Goal: Task Accomplishment & Management: Complete application form

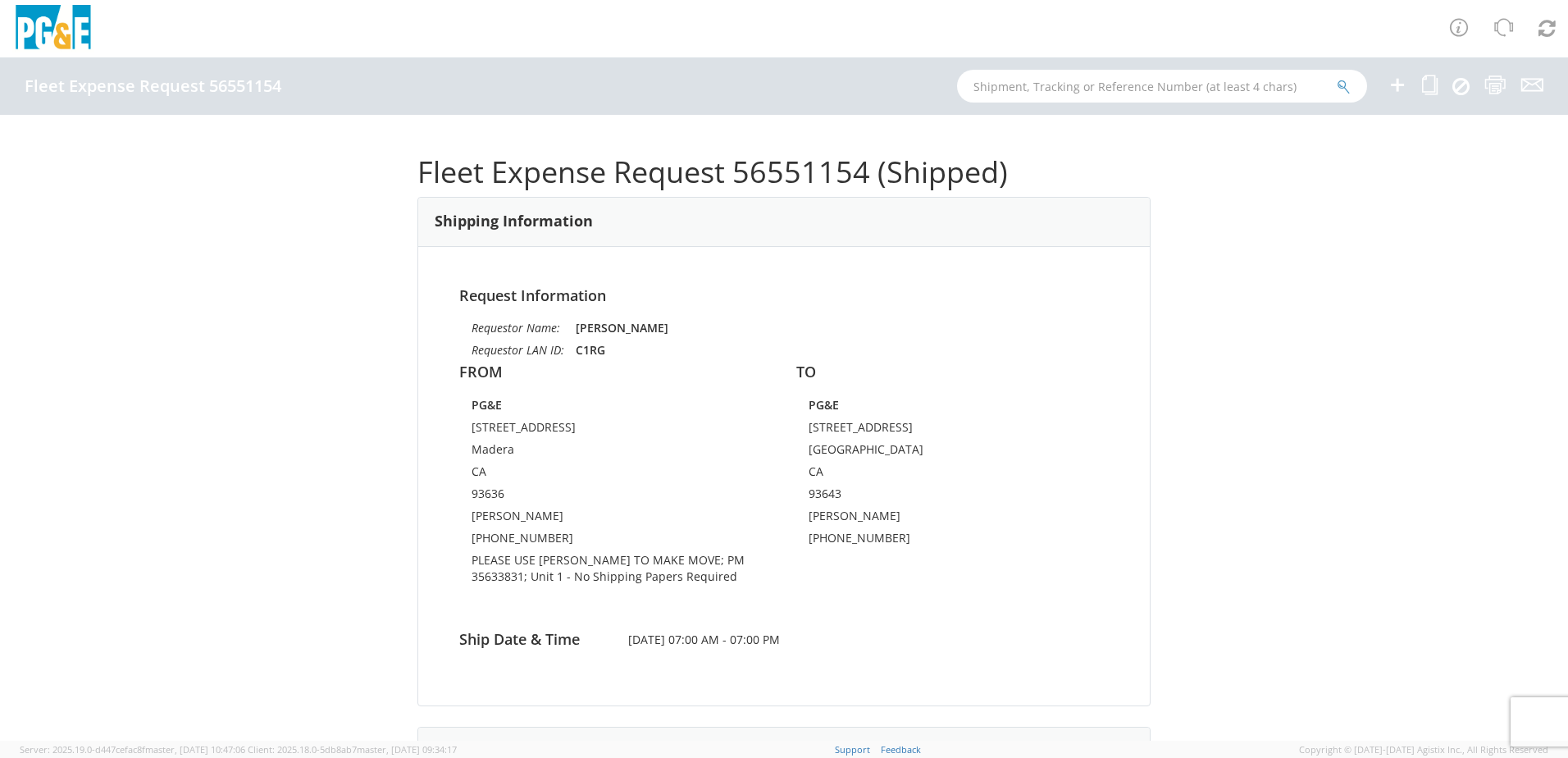
click at [1207, 289] on div "Fleet Expense Request 56551154 (Shipped) Shipping Information Request Informati…" at bounding box center [784, 427] width 1568 height 626
click at [1407, 89] on icon at bounding box center [1398, 84] width 20 height 21
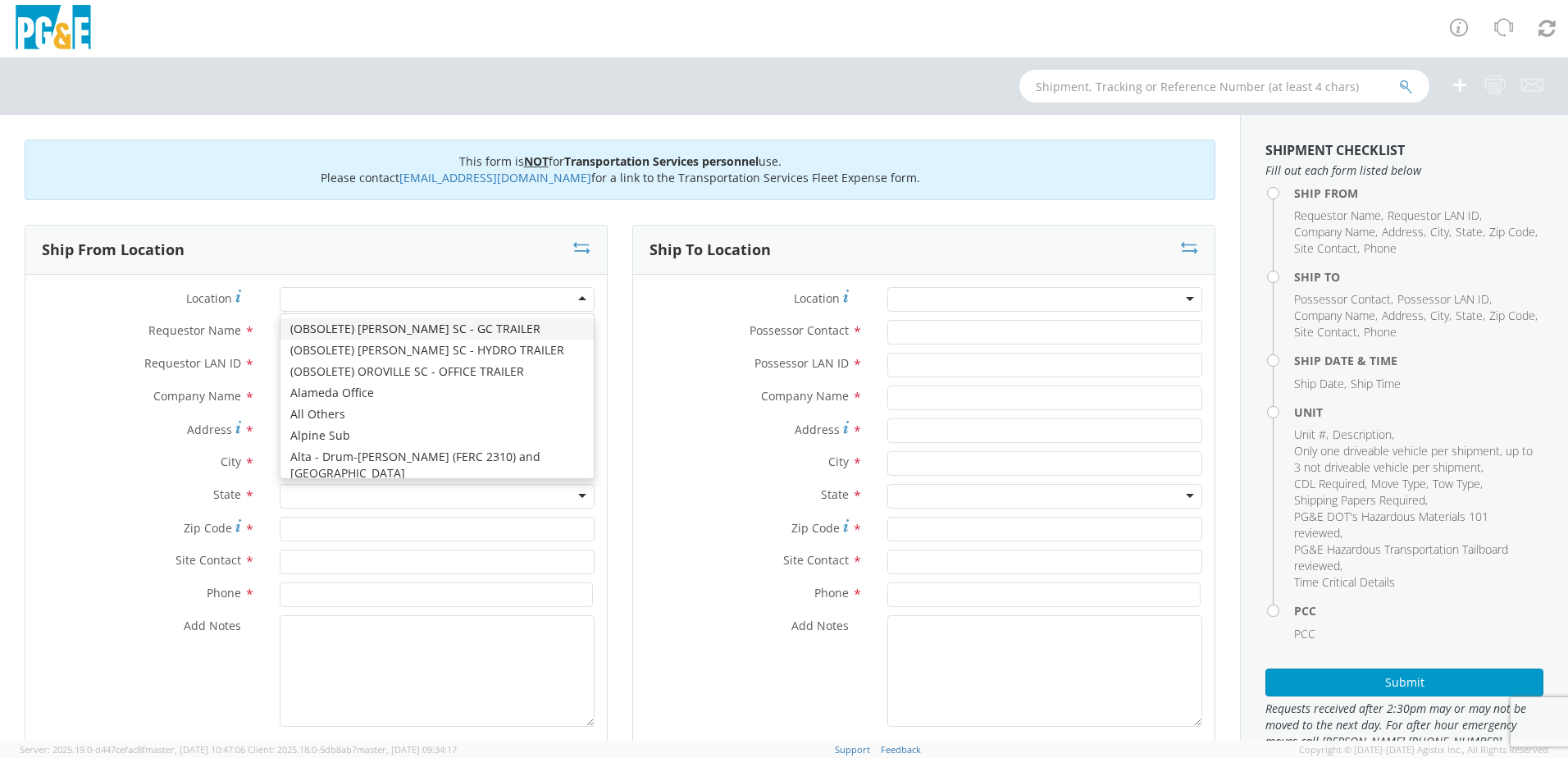
click at [573, 302] on div at bounding box center [437, 299] width 315 height 25
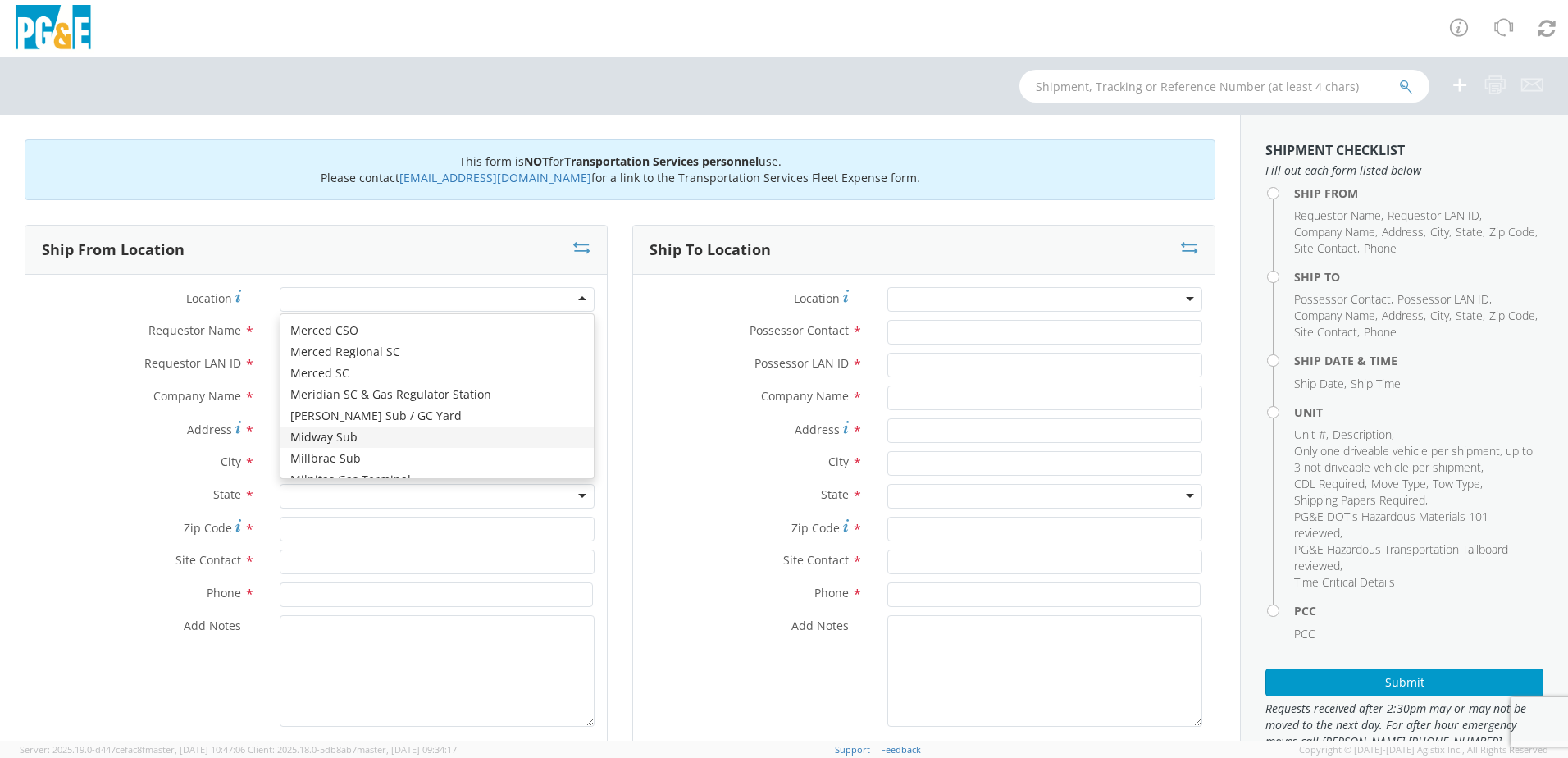
click at [434, 237] on div "Ship From Location" at bounding box center [317, 250] width 582 height 49
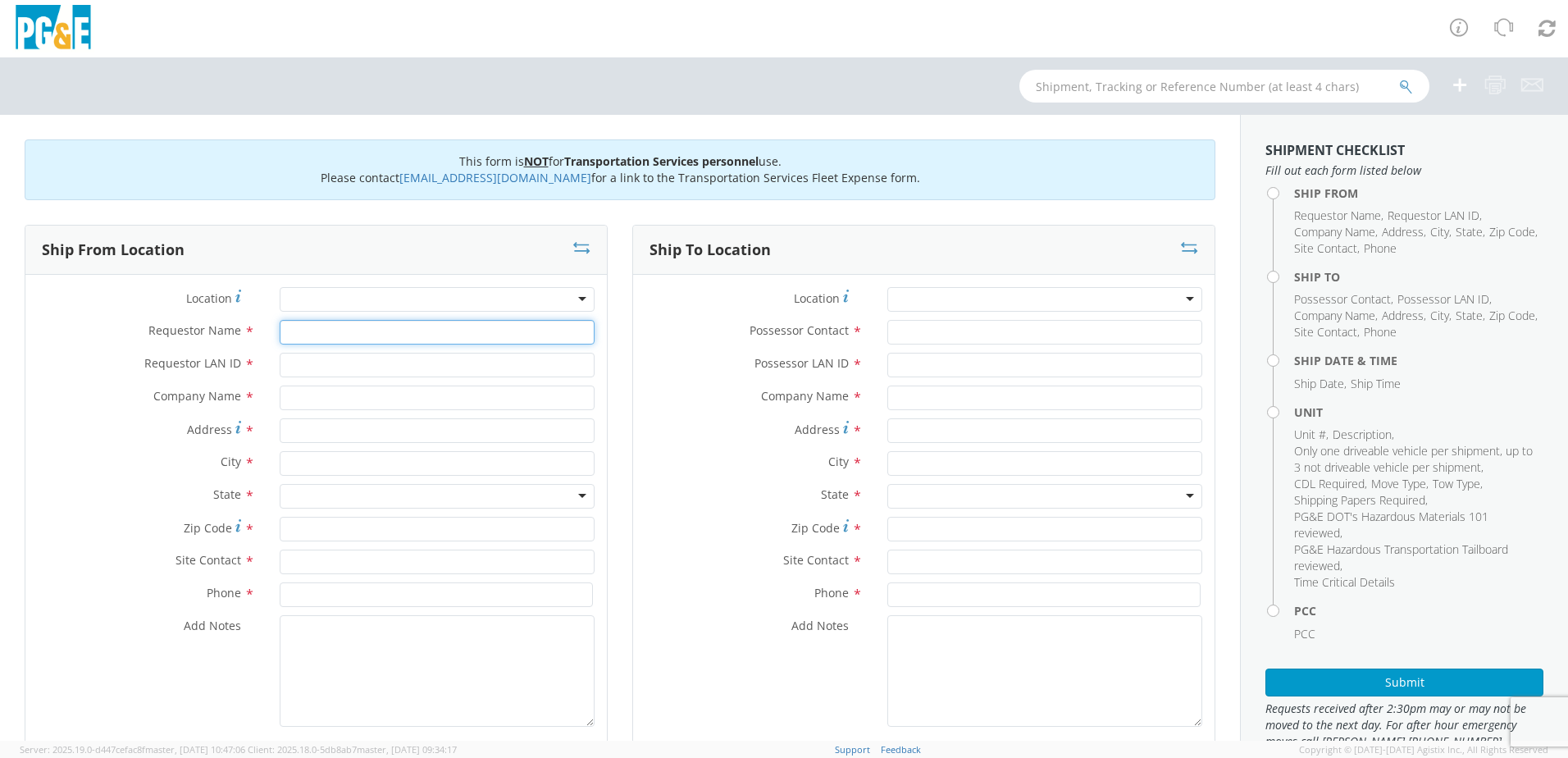
click at [571, 331] on input "Requestor Name *" at bounding box center [437, 332] width 315 height 25
click at [370, 326] on input "Requestor Name *" at bounding box center [437, 332] width 315 height 25
type input "d"
type input "DUSTIN LAYSHOT"
click at [372, 365] on input "Requestor LAN ID *" at bounding box center [437, 364] width 315 height 25
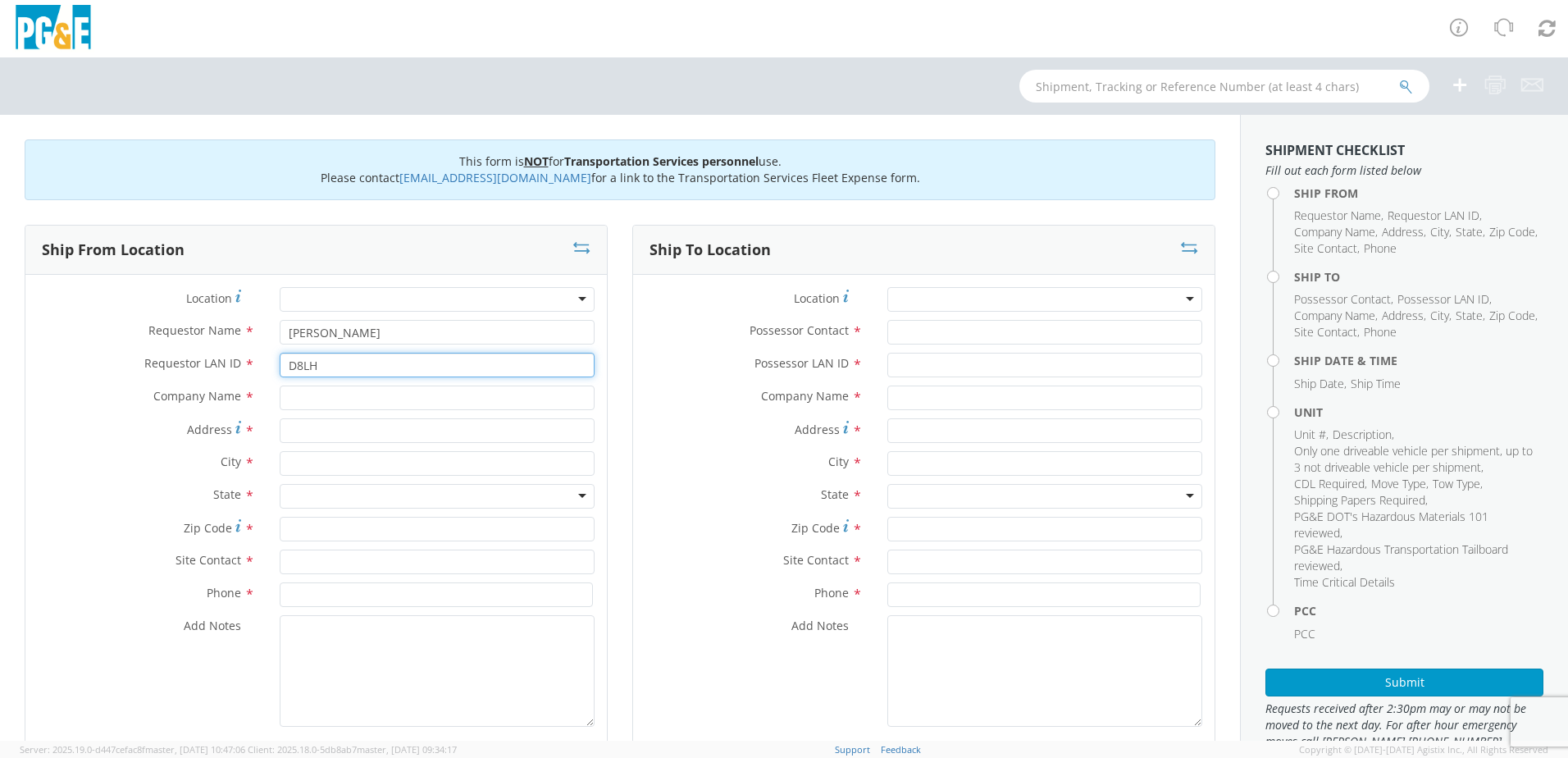
type input "D8LH"
click at [357, 399] on input "text" at bounding box center [437, 398] width 315 height 25
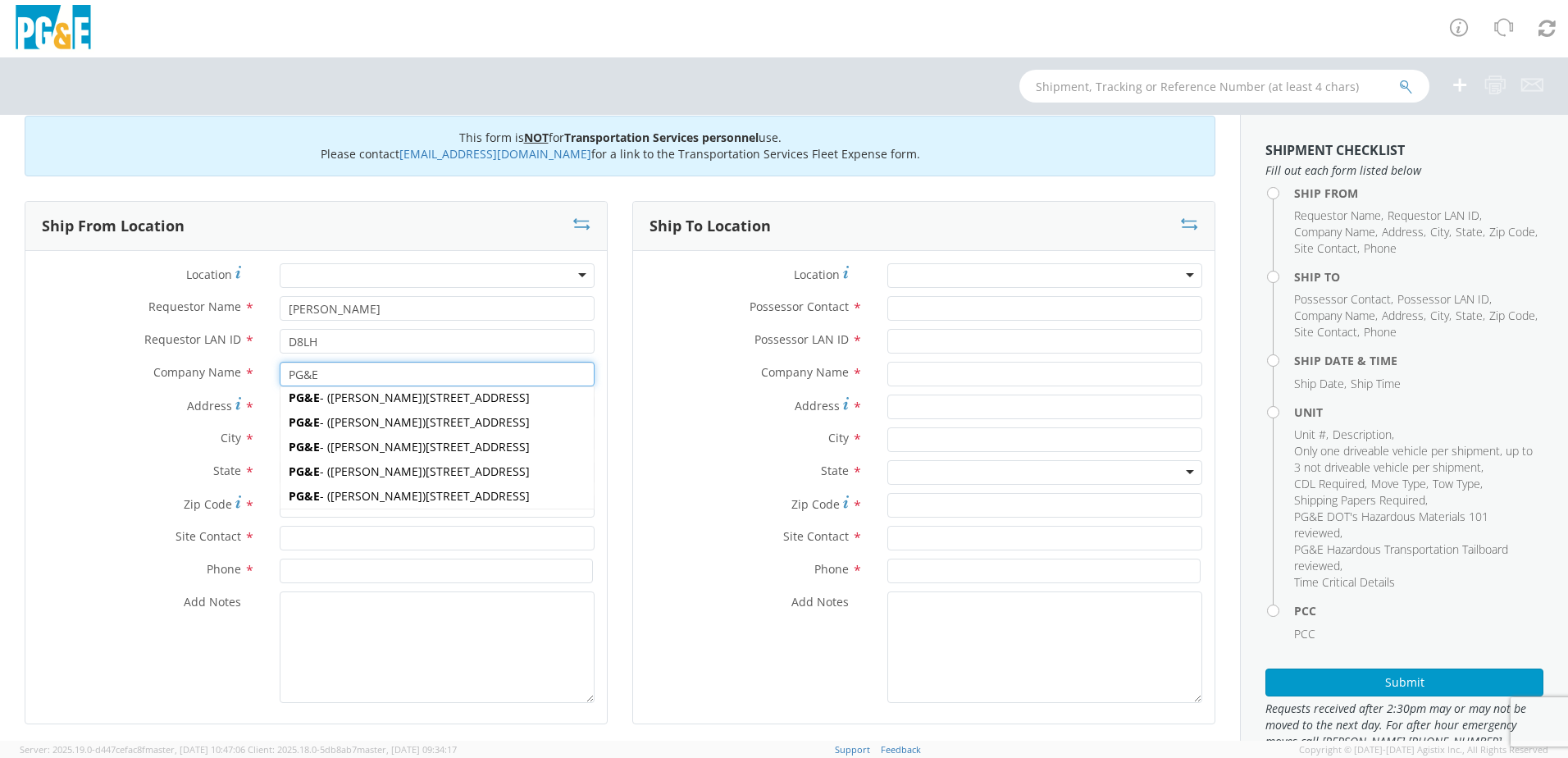
scroll to position [0, 0]
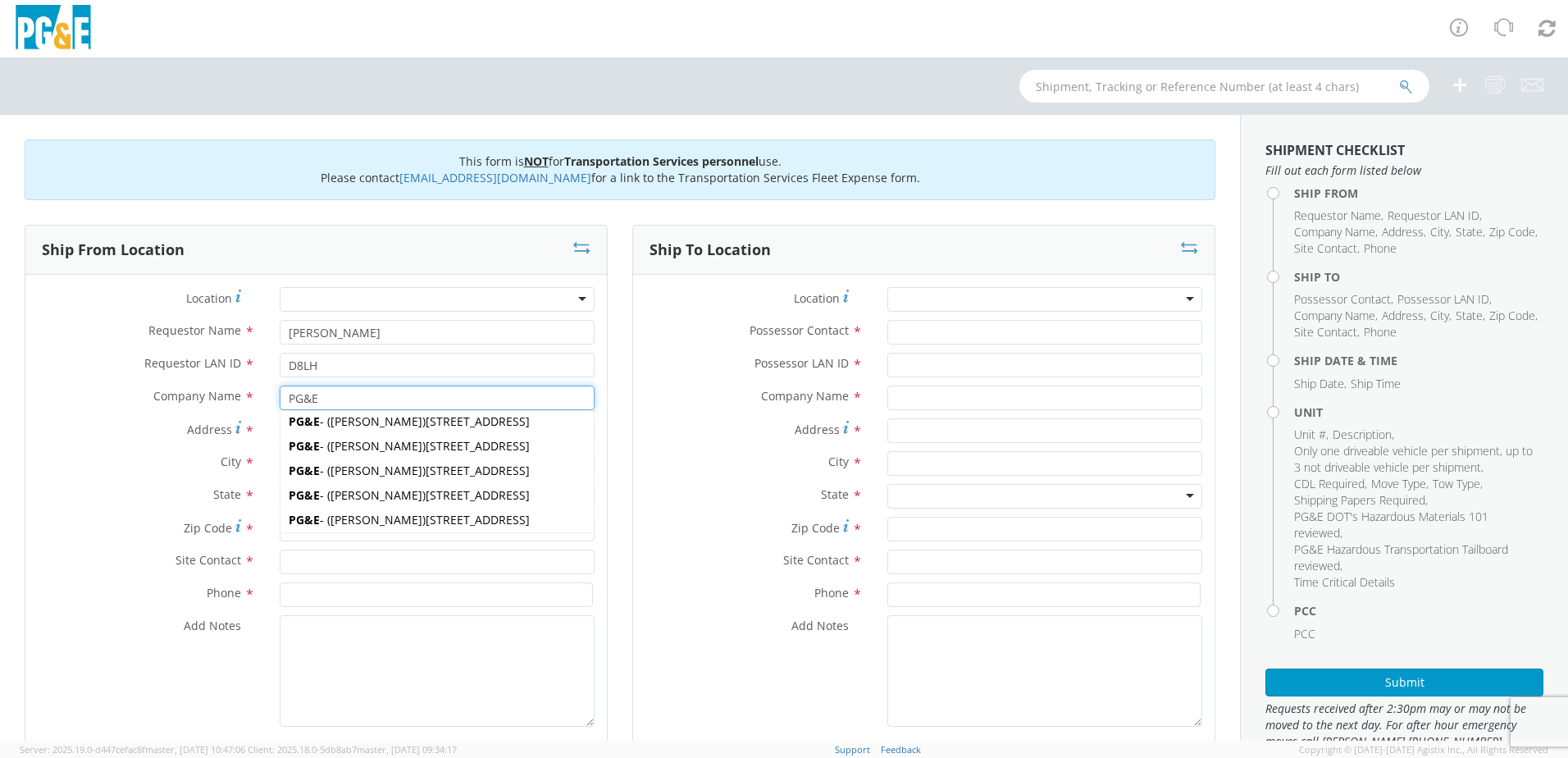
type input "PG&E"
click at [97, 414] on div "Company Name * PG&E PG&E PG&E - ( Anthony Berumen ) 7140 Schmidt Lane, El Cerri…" at bounding box center [317, 402] width 582 height 33
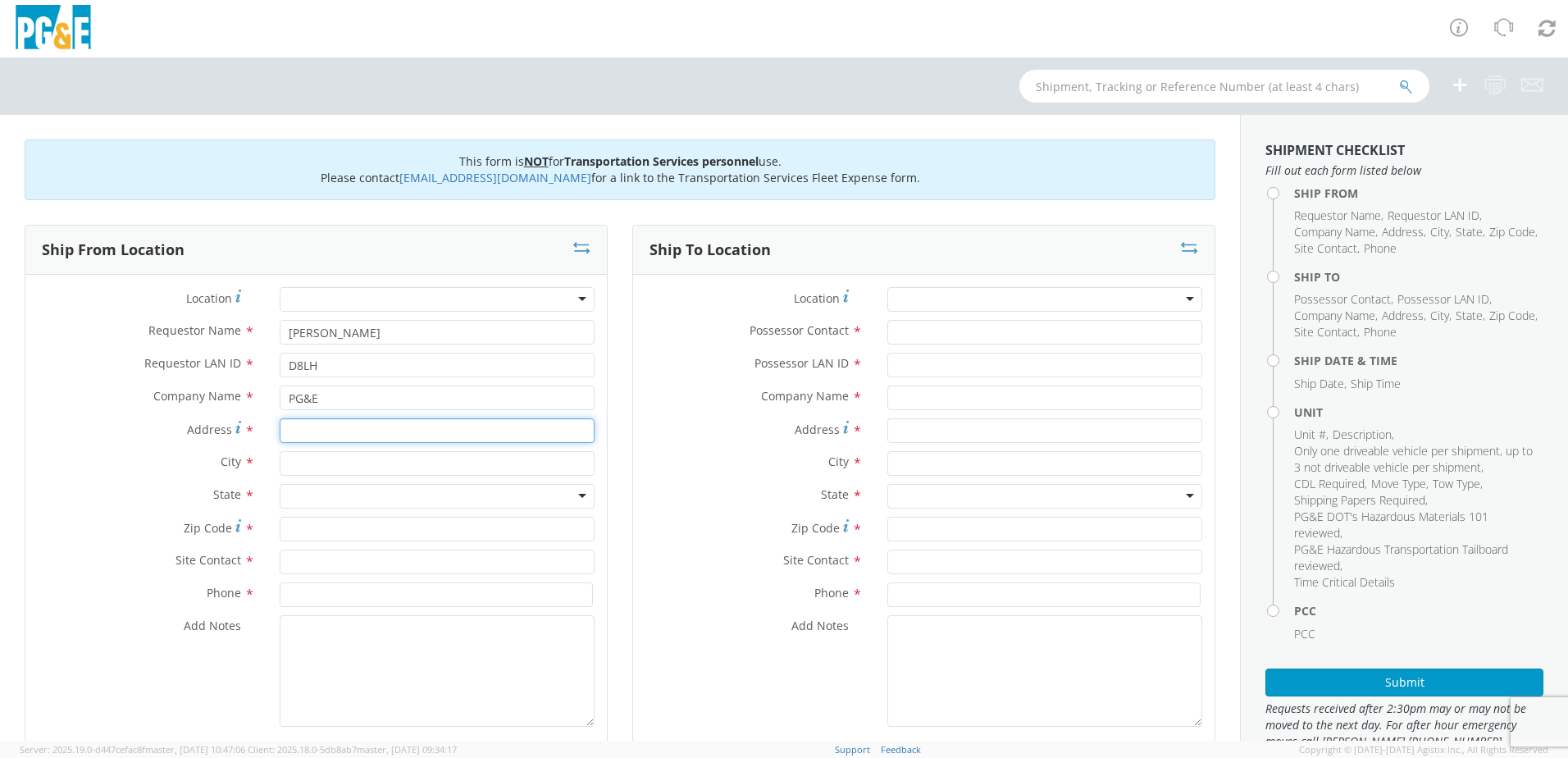
click at [332, 425] on input "Address *" at bounding box center [437, 430] width 315 height 25
type input "2311 GARDEN RD"
click at [321, 466] on input "text" at bounding box center [437, 463] width 315 height 25
click at [310, 497] on div "searching..." at bounding box center [437, 494] width 314 height 25
type input "MONTEREY"
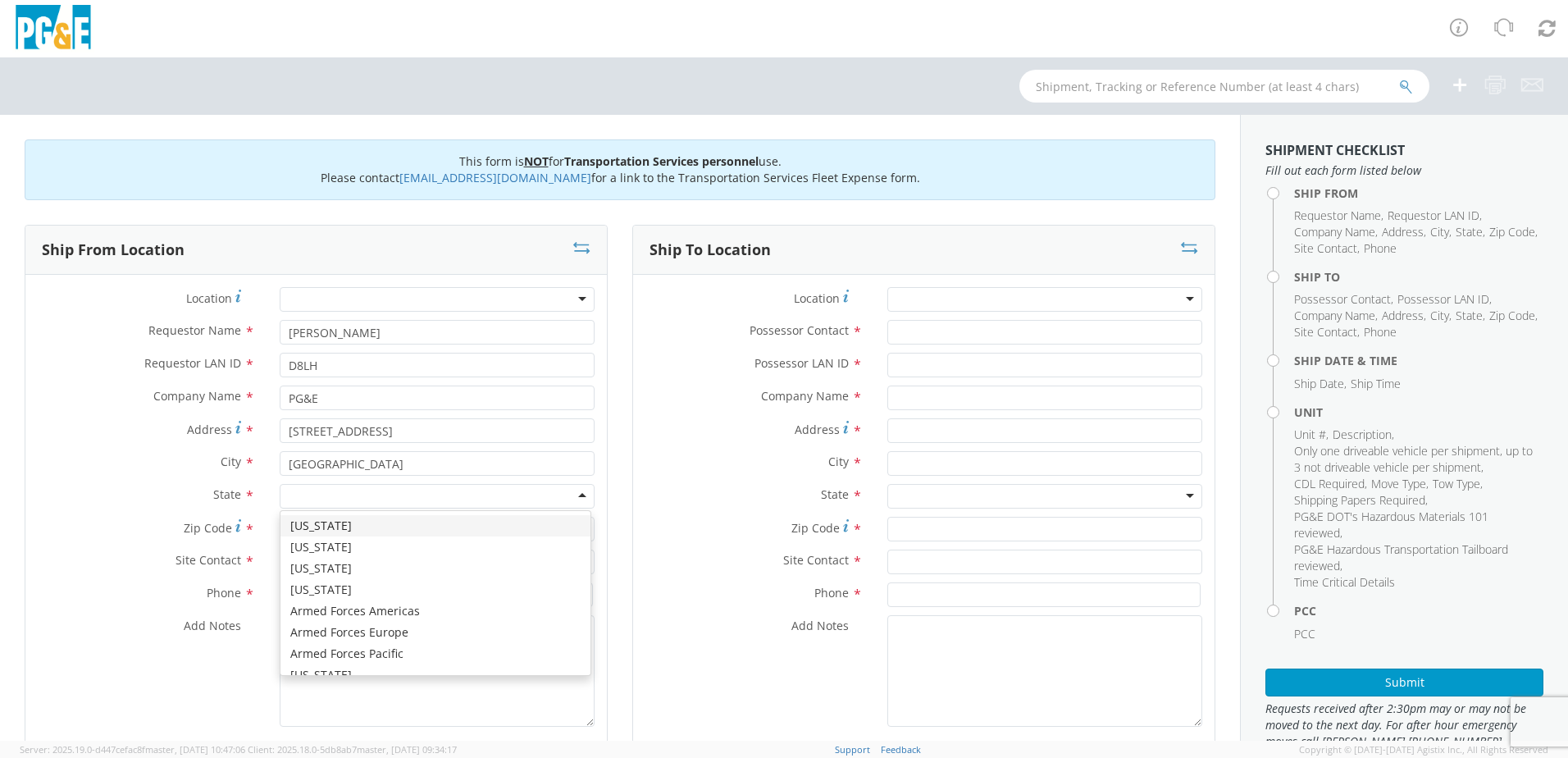
click at [310, 497] on div at bounding box center [437, 496] width 315 height 25
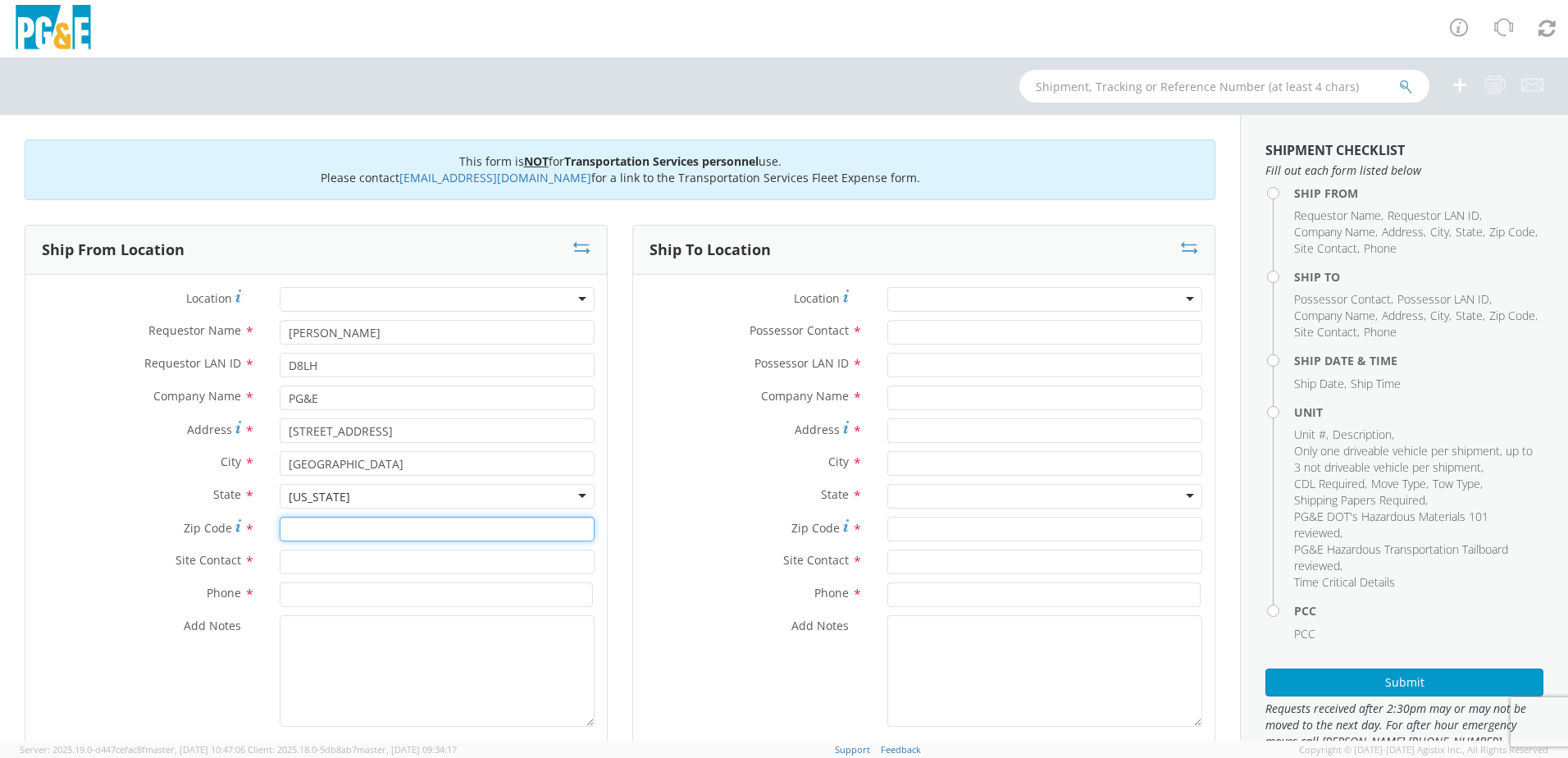
click at [374, 527] on input "Zip Code *" at bounding box center [437, 528] width 315 height 25
type input "93940"
click at [355, 562] on input "text" at bounding box center [437, 561] width 315 height 25
type input "DUSTIN LAYSHOT"
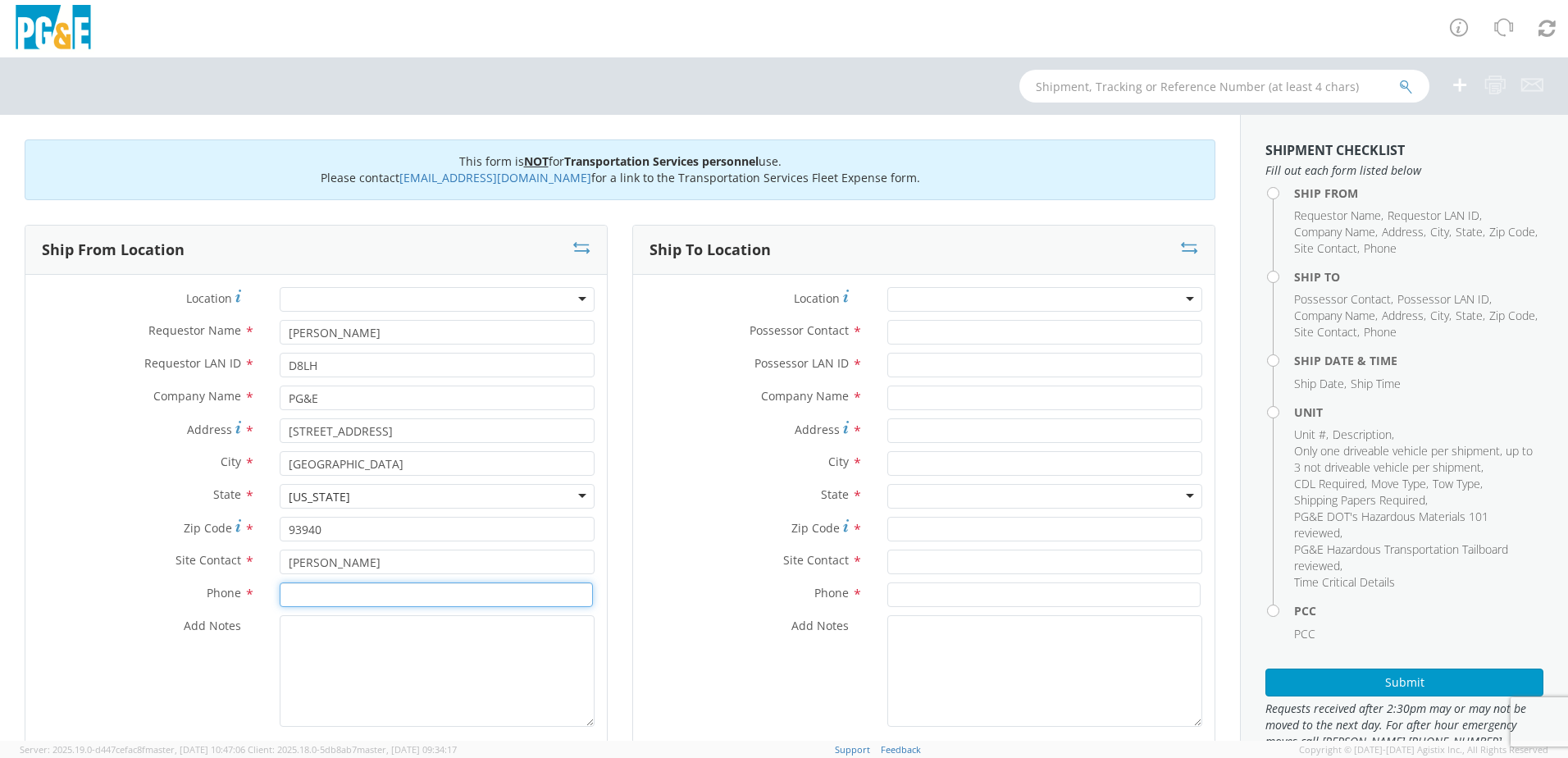
click at [310, 598] on input at bounding box center [436, 595] width 314 height 25
type input "628 219 3088"
drag, startPoint x: 415, startPoint y: 329, endPoint x: 280, endPoint y: 333, distance: 135.1
click at [280, 333] on input "DUSTIN LAYSHOT" at bounding box center [437, 332] width 315 height 25
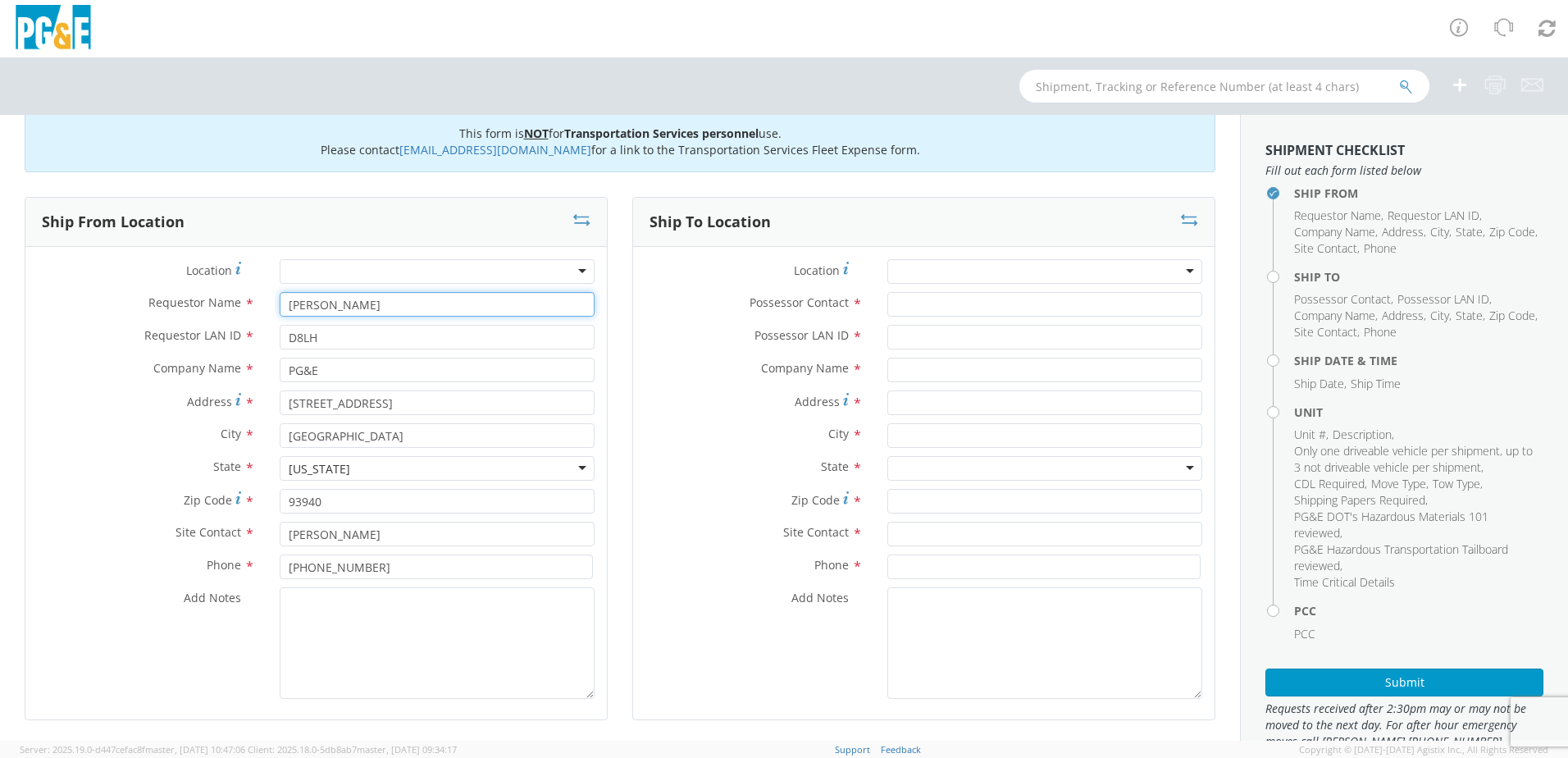
scroll to position [0, 0]
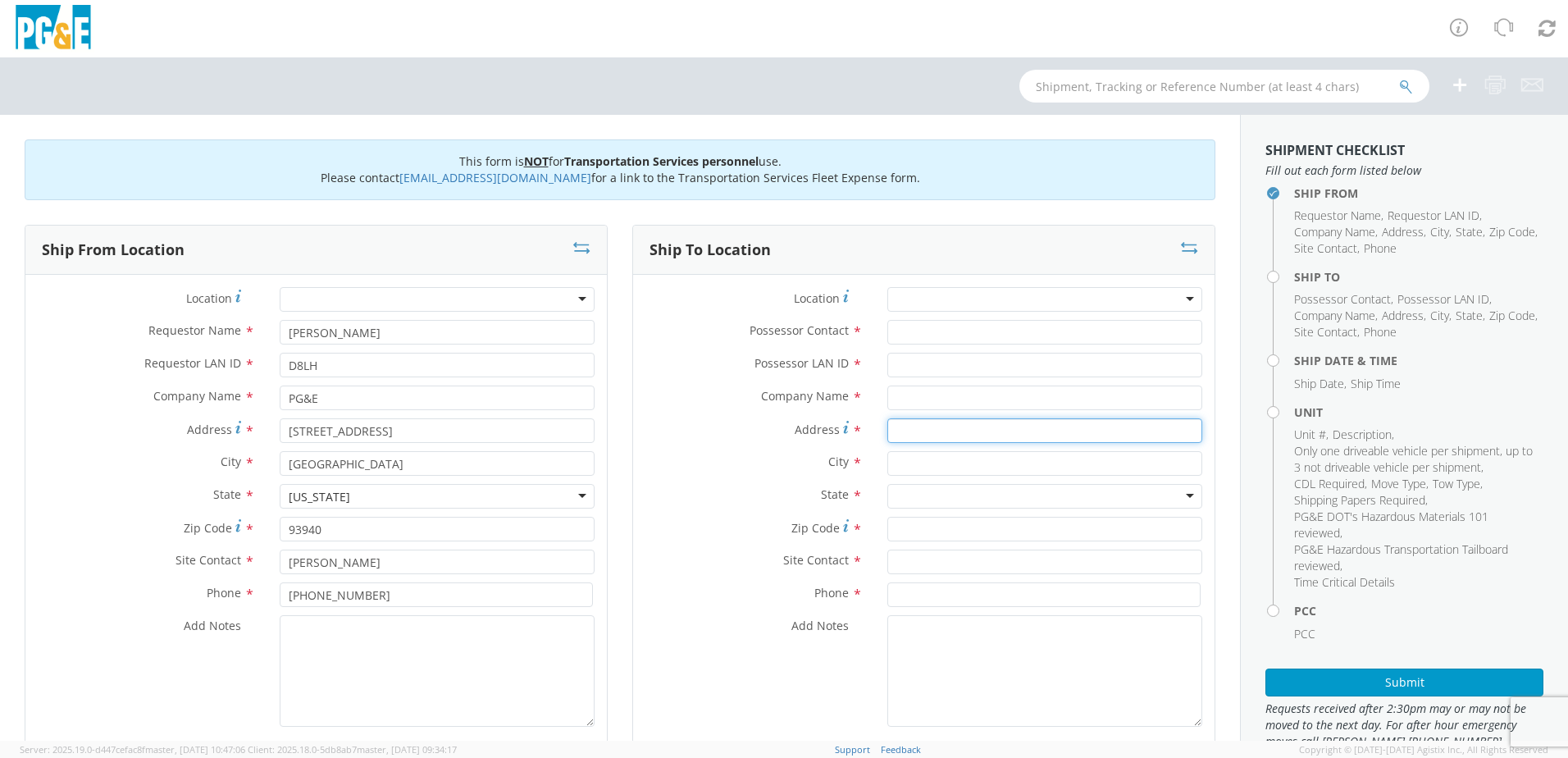
click at [904, 432] on input "Address *" at bounding box center [1045, 430] width 315 height 25
paste input "GIGLING RD 50'S & 200' W/7TH AVE"
type input "GIGLING RD 50'S & 200' W/7TH AVE"
click at [943, 458] on input "text" at bounding box center [1045, 463] width 315 height 25
type input "MARINA"
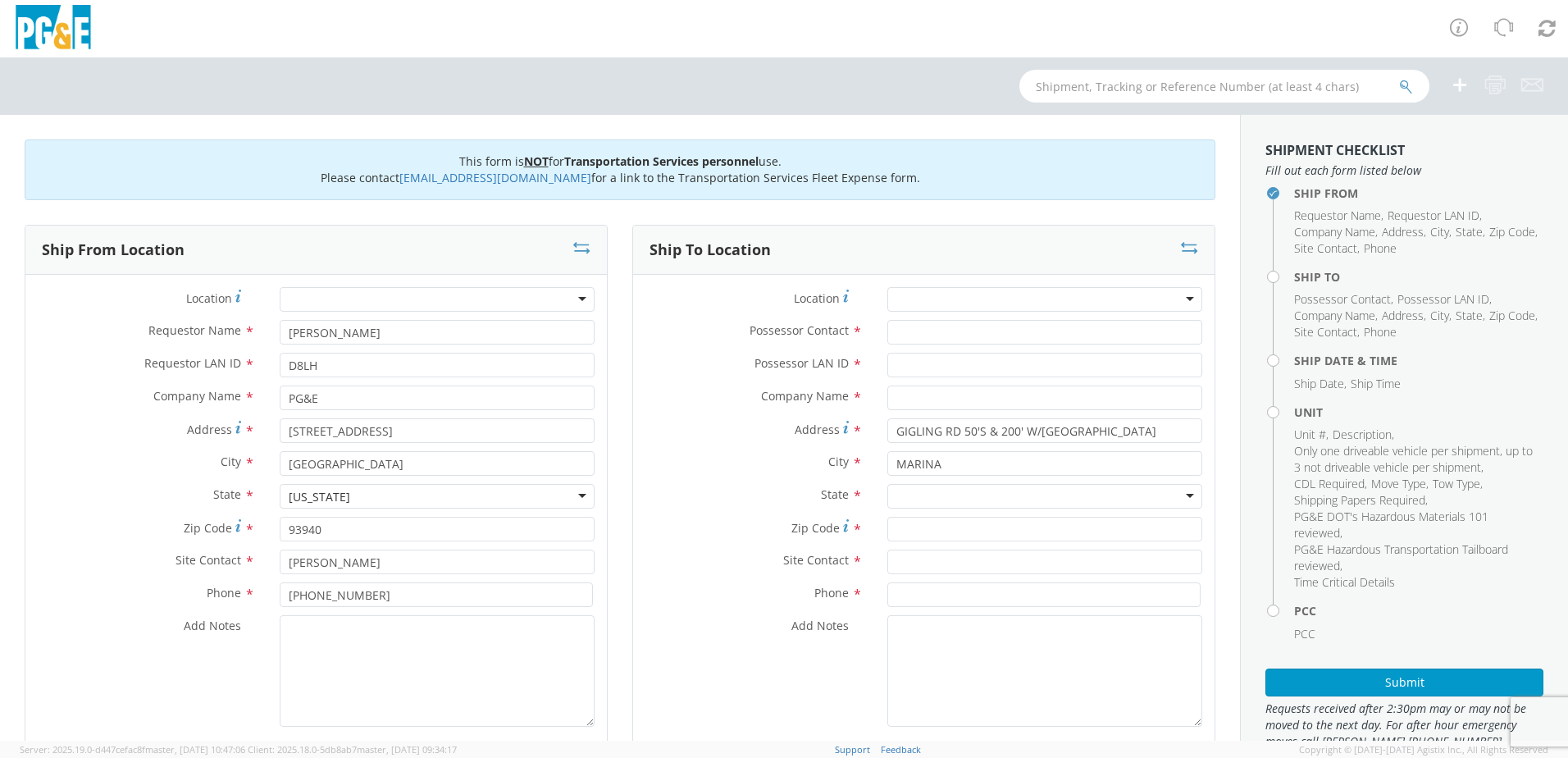
click at [955, 492] on div at bounding box center [1045, 496] width 315 height 25
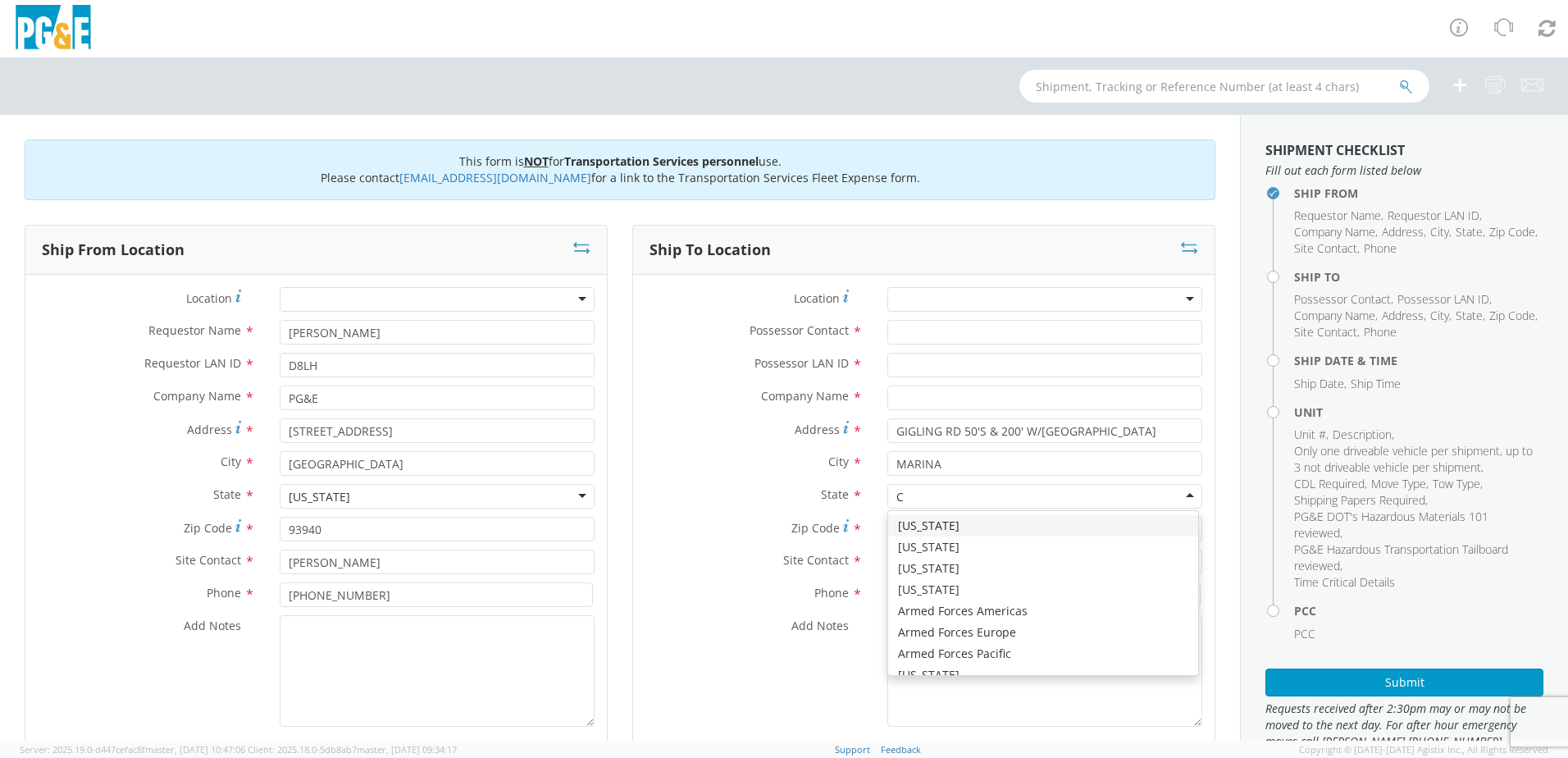
type input "CA"
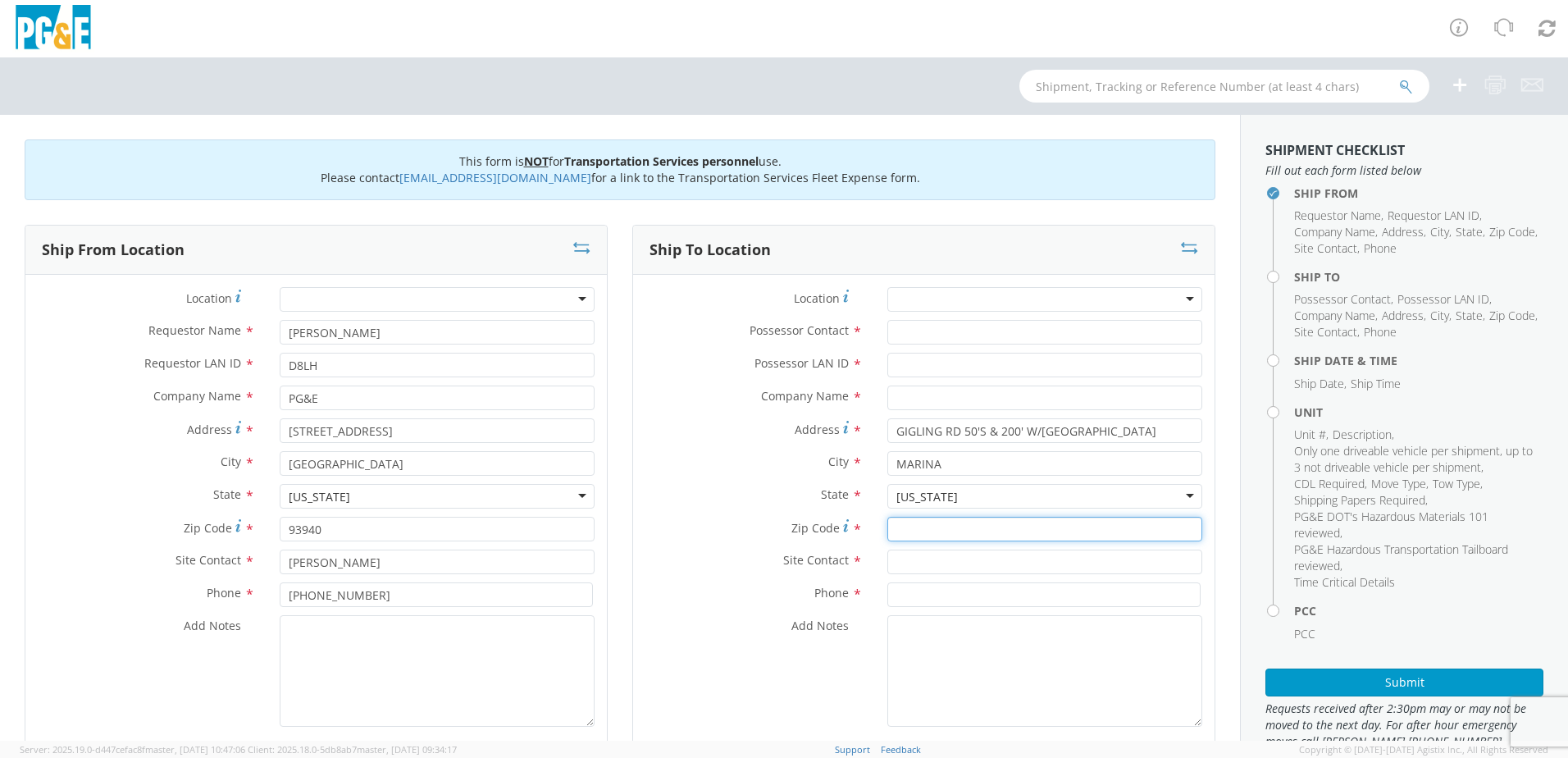
click at [916, 533] on input "Zip Code *" at bounding box center [1045, 528] width 315 height 25
type input "93955"
click at [923, 330] on input "Possessor Contact *" at bounding box center [1045, 332] width 315 height 25
type input "DUSTINA LAYSHOT"
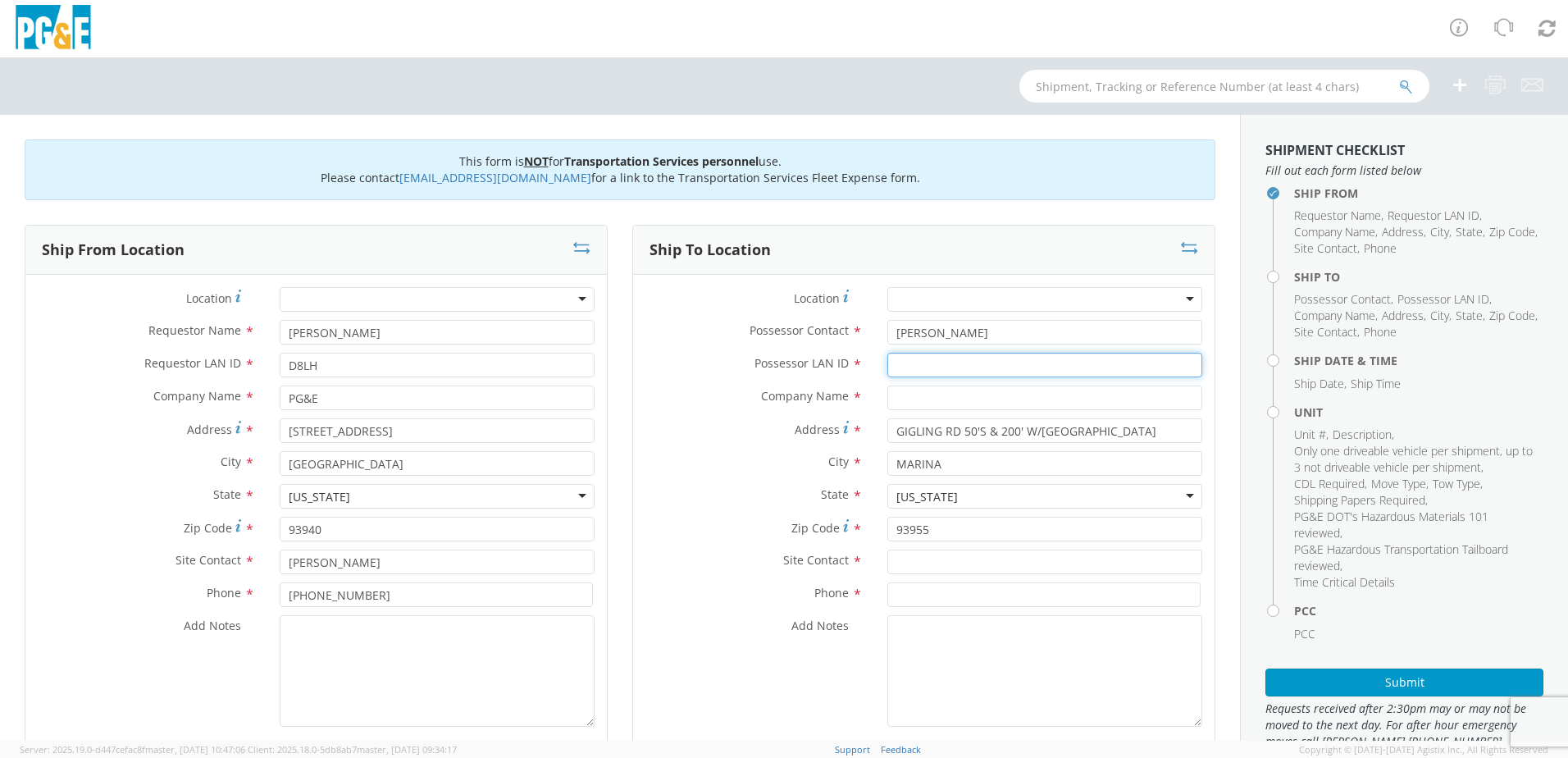
click at [924, 369] on input "Possessor LAN ID *" at bounding box center [1045, 364] width 315 height 25
type input "D8LH"
click at [923, 398] on input "text" at bounding box center [1045, 398] width 315 height 25
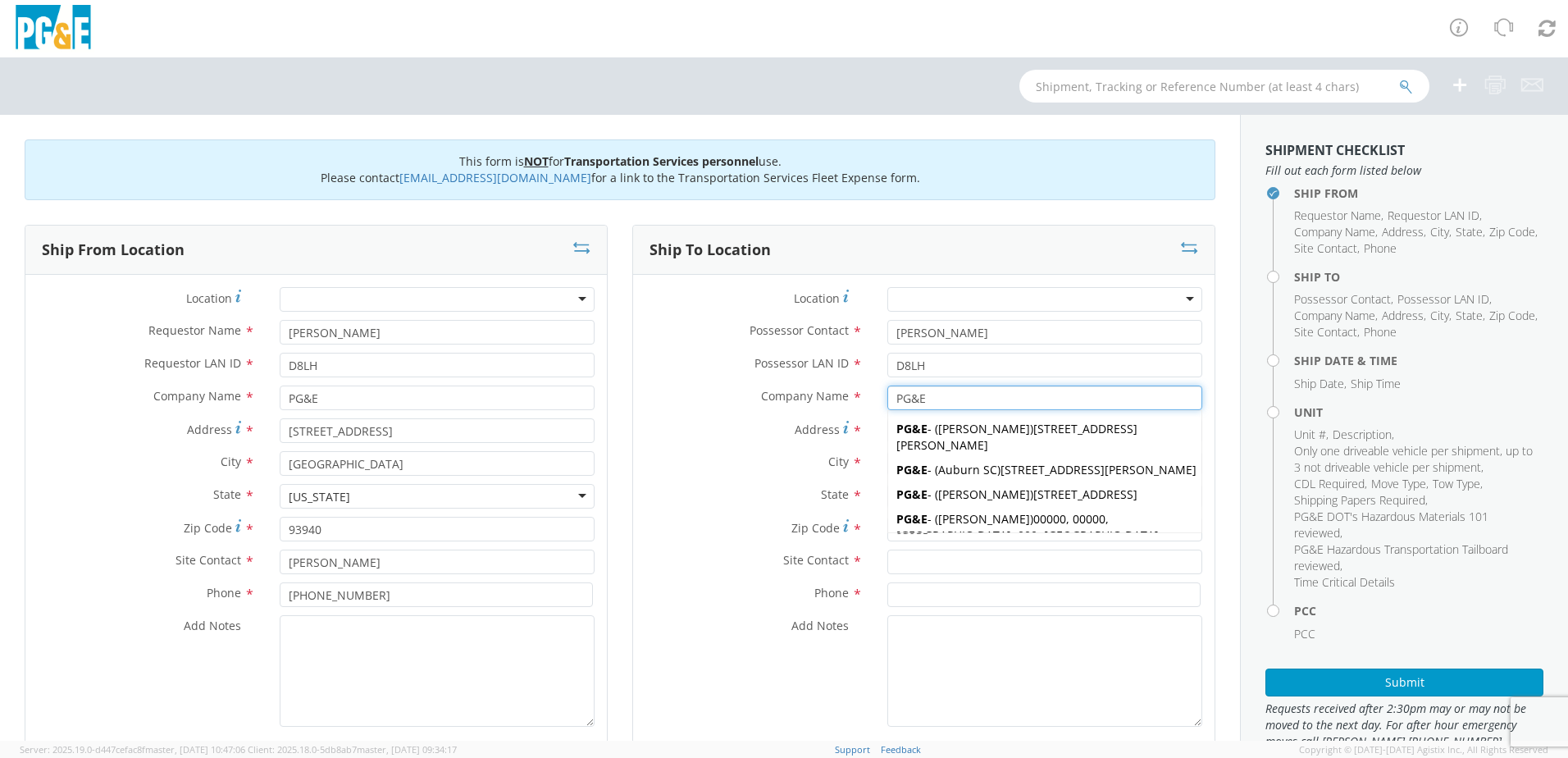
type input "PG&E"
click at [686, 535] on label "Zip Code *" at bounding box center [754, 527] width 242 height 22
click at [887, 535] on input "93955" at bounding box center [1045, 528] width 315 height 25
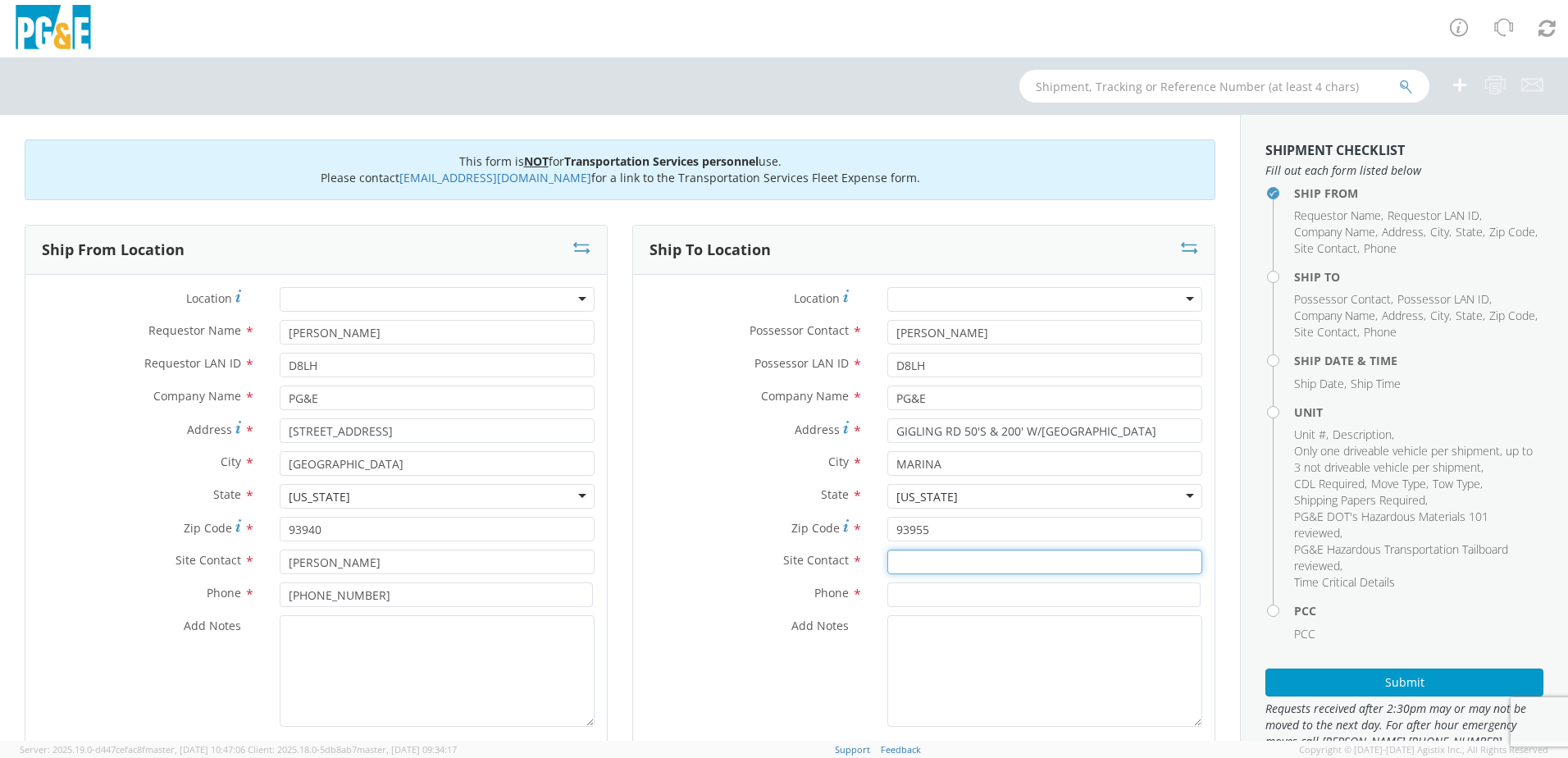
click at [934, 564] on input "text" at bounding box center [1045, 561] width 315 height 25
drag, startPoint x: 997, startPoint y: 328, endPoint x: 854, endPoint y: 333, distance: 143.1
click at [854, 333] on div "Possessor Contact * DUSTINA LAYSHOT" at bounding box center [924, 332] width 582 height 25
click at [938, 332] on input "DUSTINA LAYSHOT" at bounding box center [1045, 332] width 315 height 25
drag, startPoint x: 1014, startPoint y: 334, endPoint x: 812, endPoint y: 326, distance: 202.2
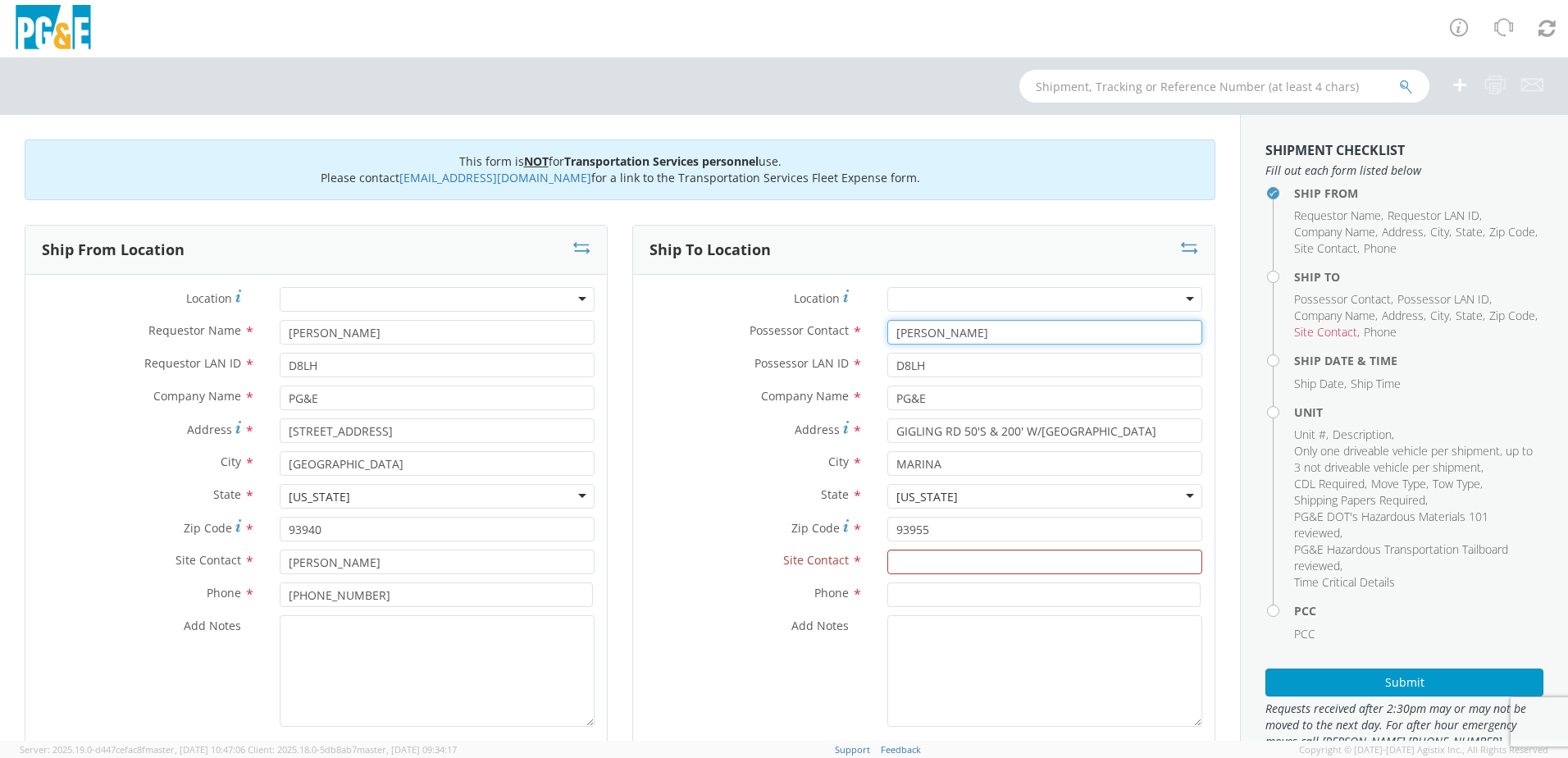
click at [812, 326] on div "Possessor Contact * DUSTIN LAYSHOT" at bounding box center [924, 332] width 582 height 25
type input "DUSTIN LAYSHOT"
click at [916, 553] on input "text" at bounding box center [1045, 561] width 315 height 25
paste input "DUSTIN LAYSHOT"
type input "DUSTIN LAYSHOT"
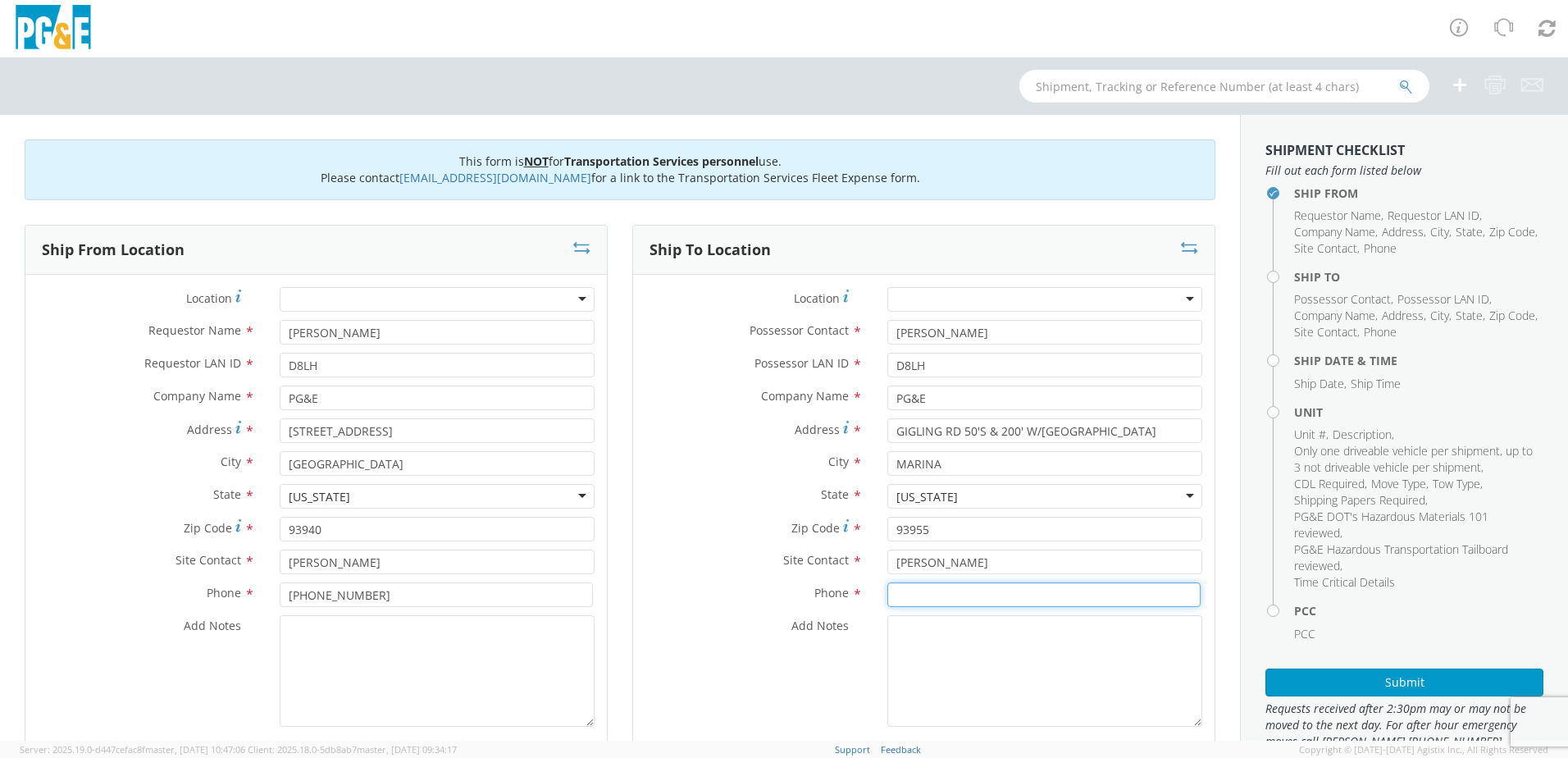
click at [933, 593] on input at bounding box center [1044, 595] width 314 height 25
type input "628 219 3088"
click at [669, 425] on label "Address *" at bounding box center [754, 429] width 242 height 22
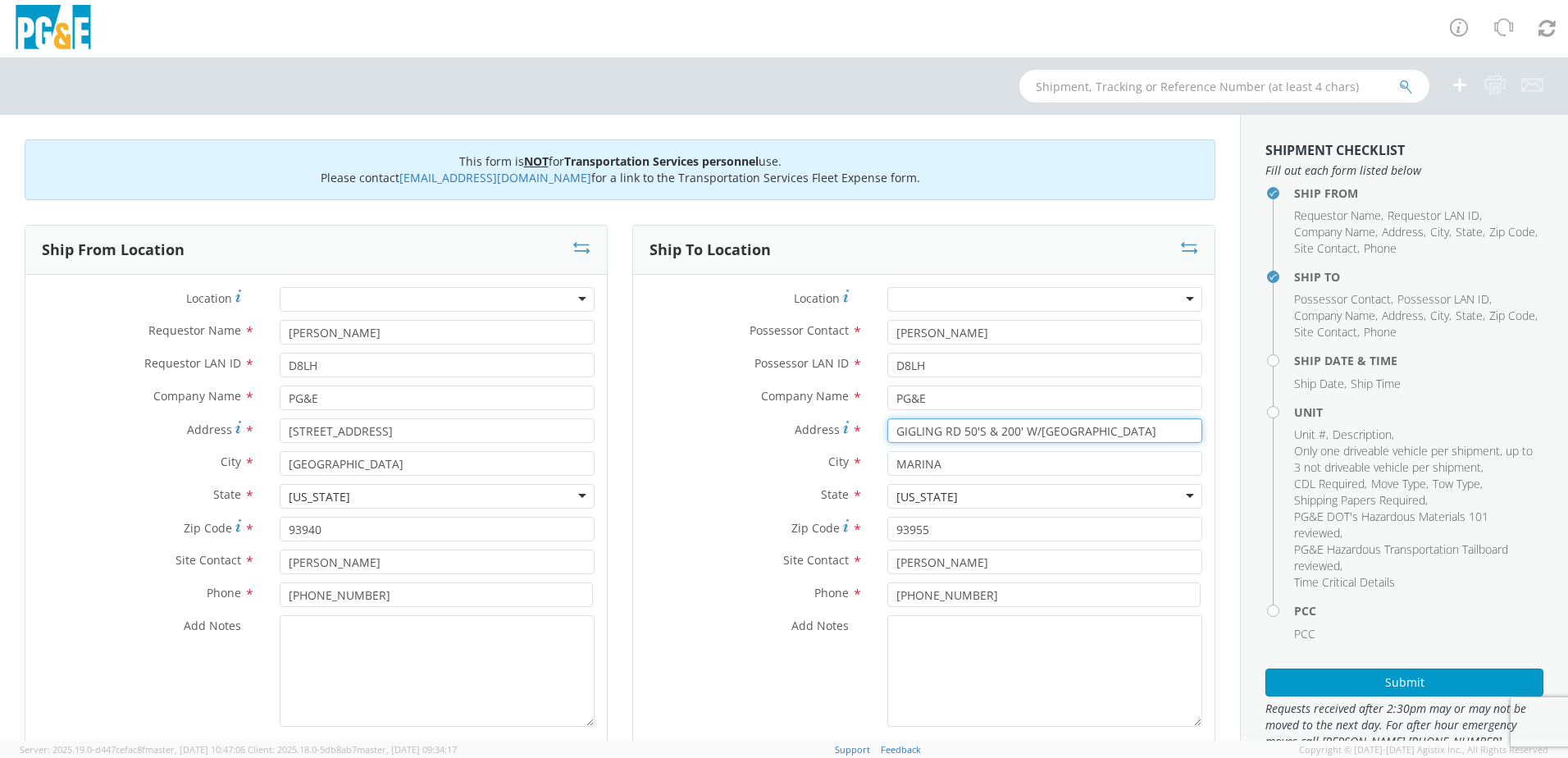
click at [887, 425] on input "GIGLING RD 50'S & 200' W/7TH AVE" at bounding box center [1045, 430] width 315 height 25
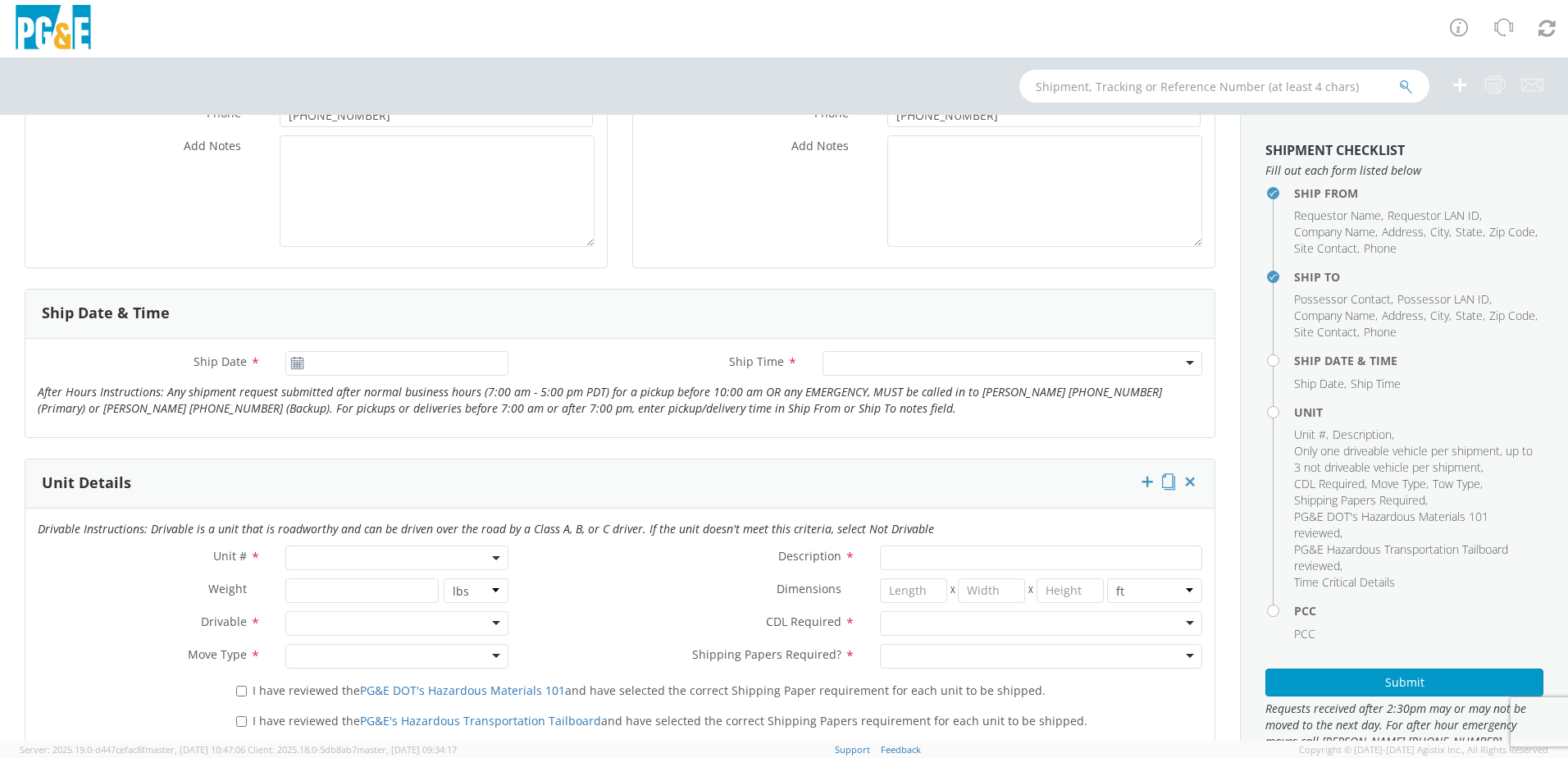
scroll to position [492, 0]
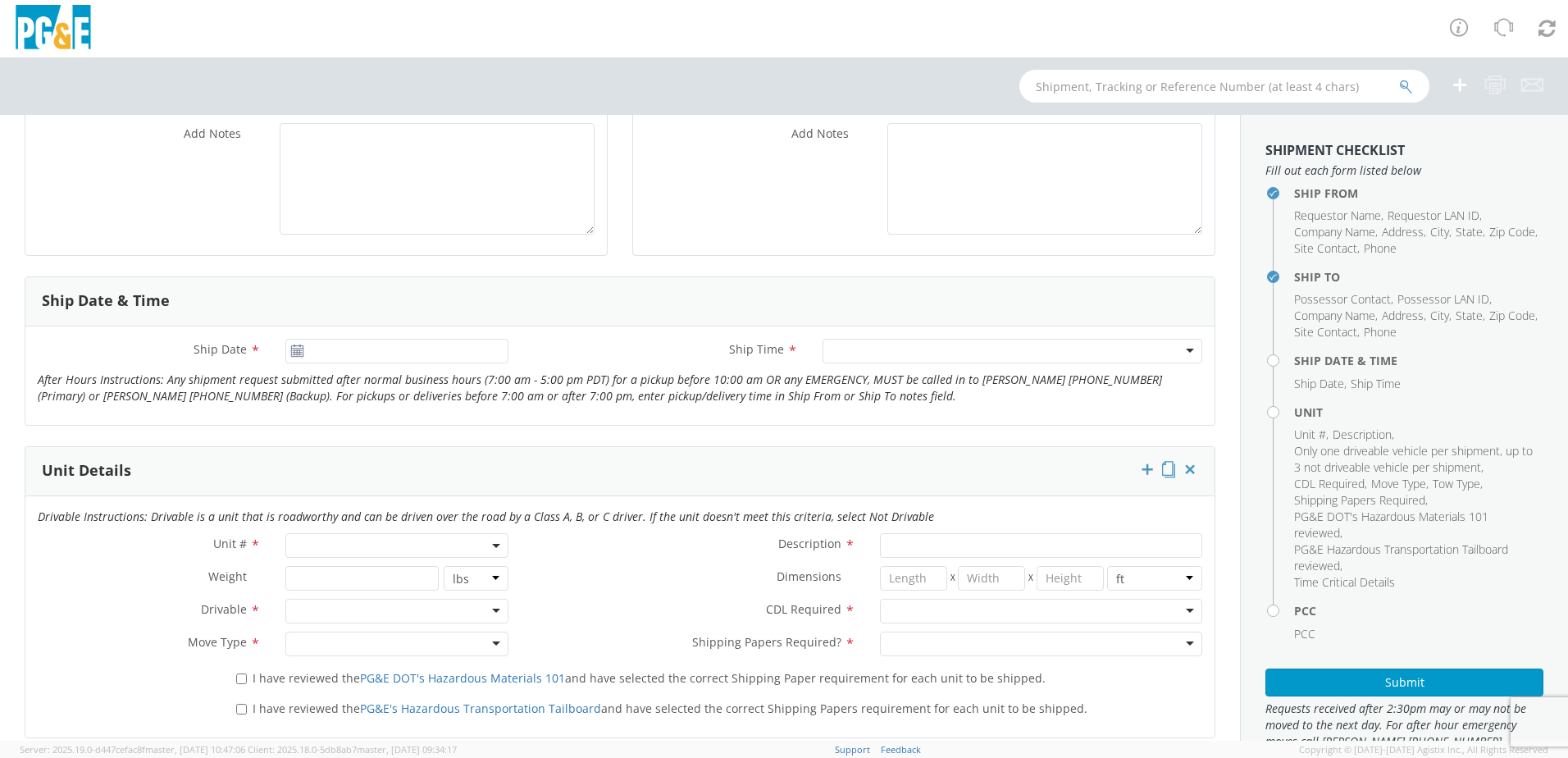
click at [291, 348] on icon at bounding box center [297, 350] width 14 height 13
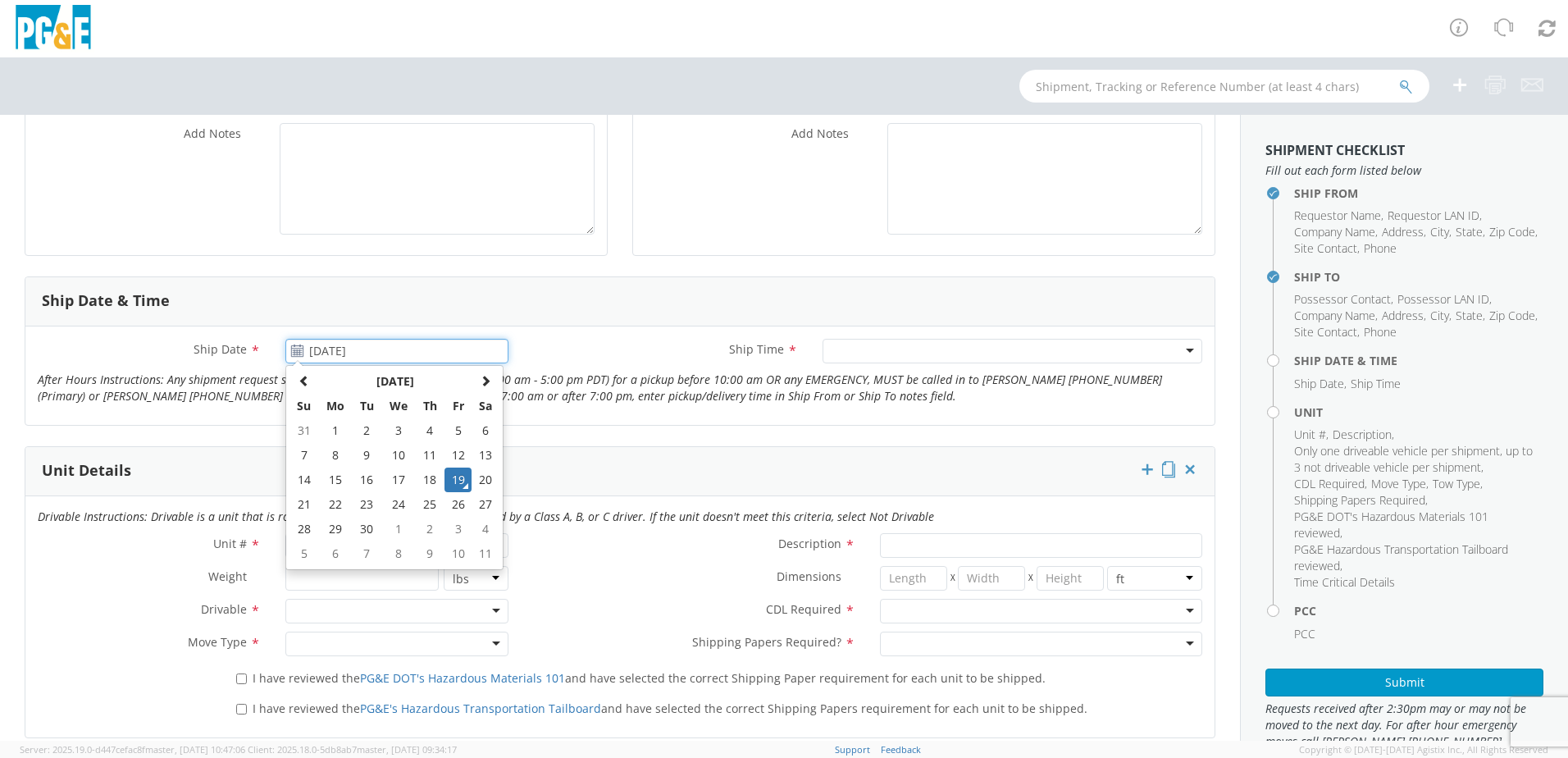
click at [319, 348] on input "09/19/2025" at bounding box center [397, 350] width 223 height 25
click at [401, 530] on td "1" at bounding box center [398, 528] width 35 height 25
type input "10/01/2025"
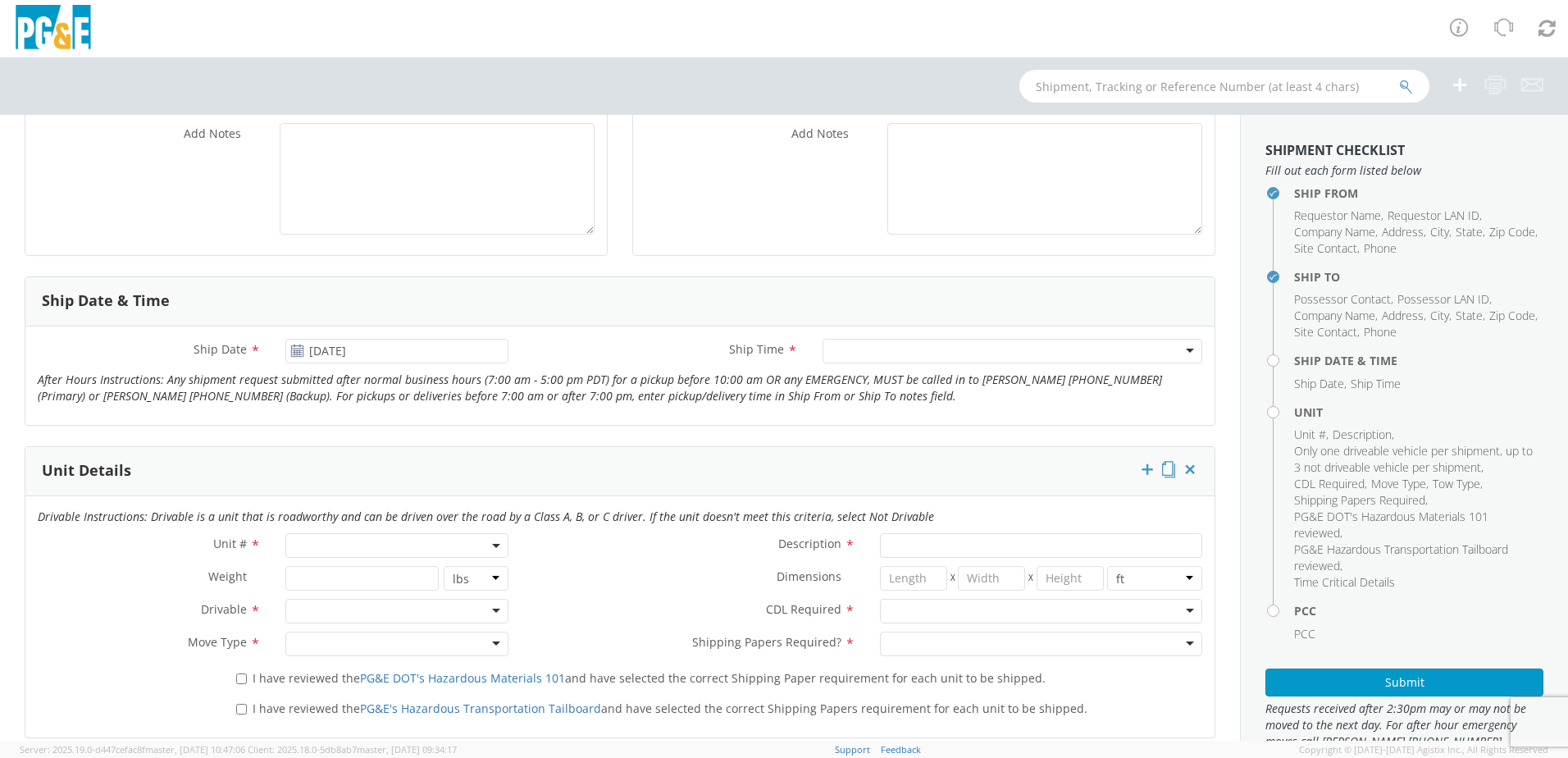
click at [847, 358] on div at bounding box center [1013, 350] width 380 height 25
click at [494, 548] on span at bounding box center [397, 545] width 223 height 25
click at [462, 577] on input "search" at bounding box center [396, 572] width 213 height 25
type input "1"
click at [578, 612] on label "CDL Required *" at bounding box center [693, 610] width 347 height 22
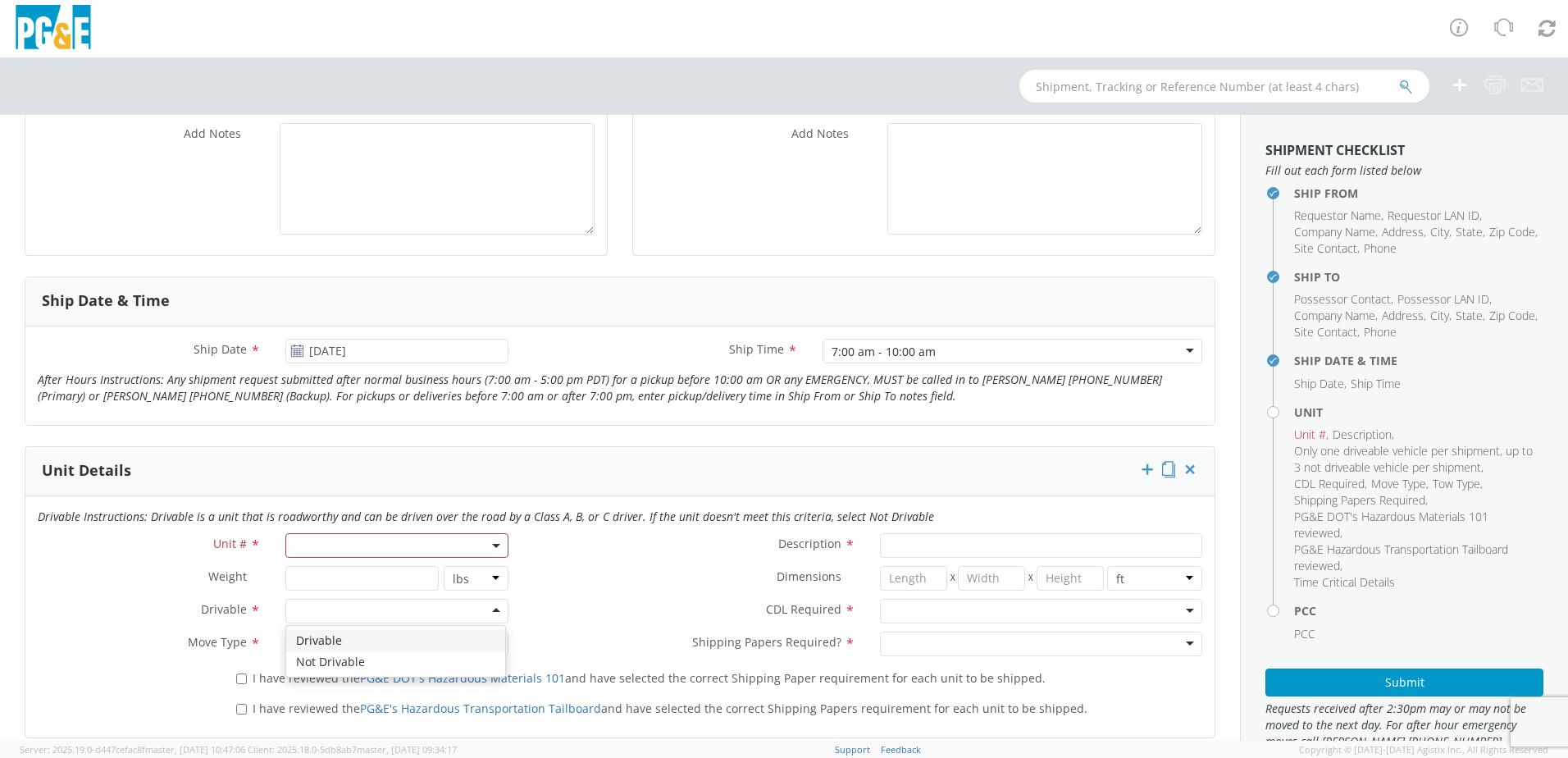
click at [366, 612] on div at bounding box center [397, 611] width 223 height 25
click at [341, 647] on div at bounding box center [397, 643] width 223 height 25
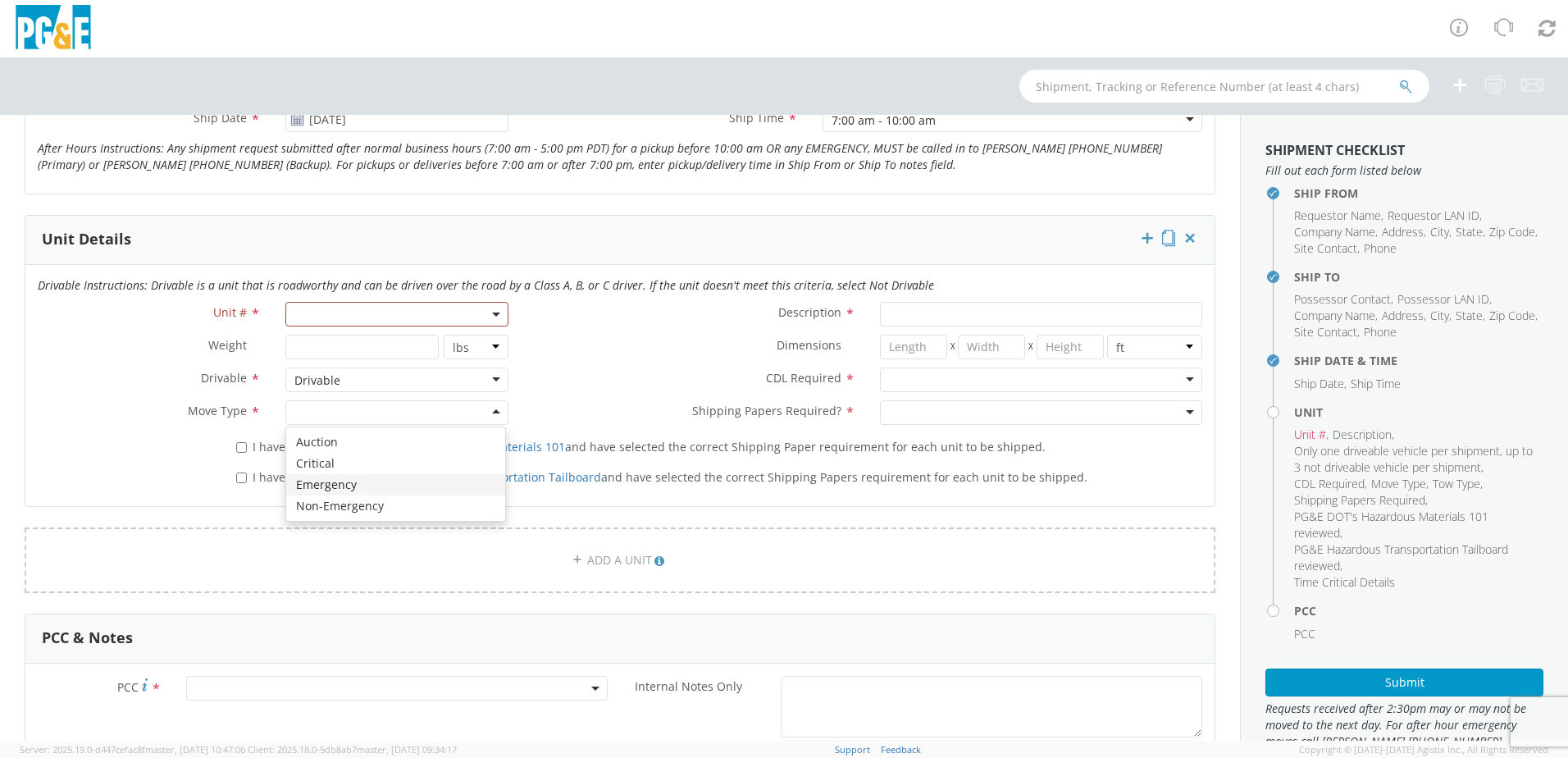
scroll to position [738, 0]
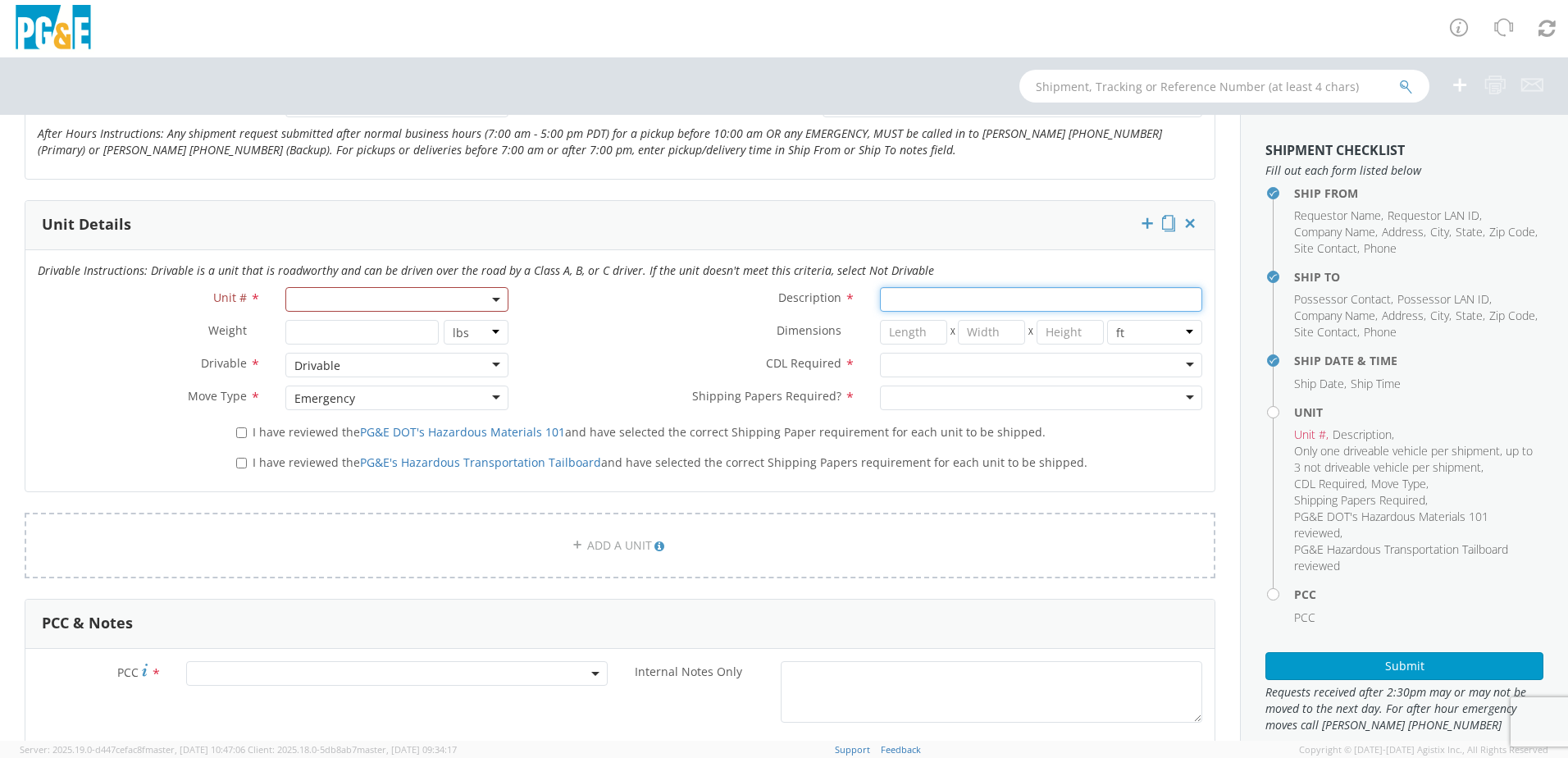
click at [911, 293] on input "Description *" at bounding box center [1042, 299] width 323 height 25
paste input "Eppler Track Machine"
type input "Eppler Track Machine"
click at [947, 363] on div at bounding box center [1042, 364] width 323 height 25
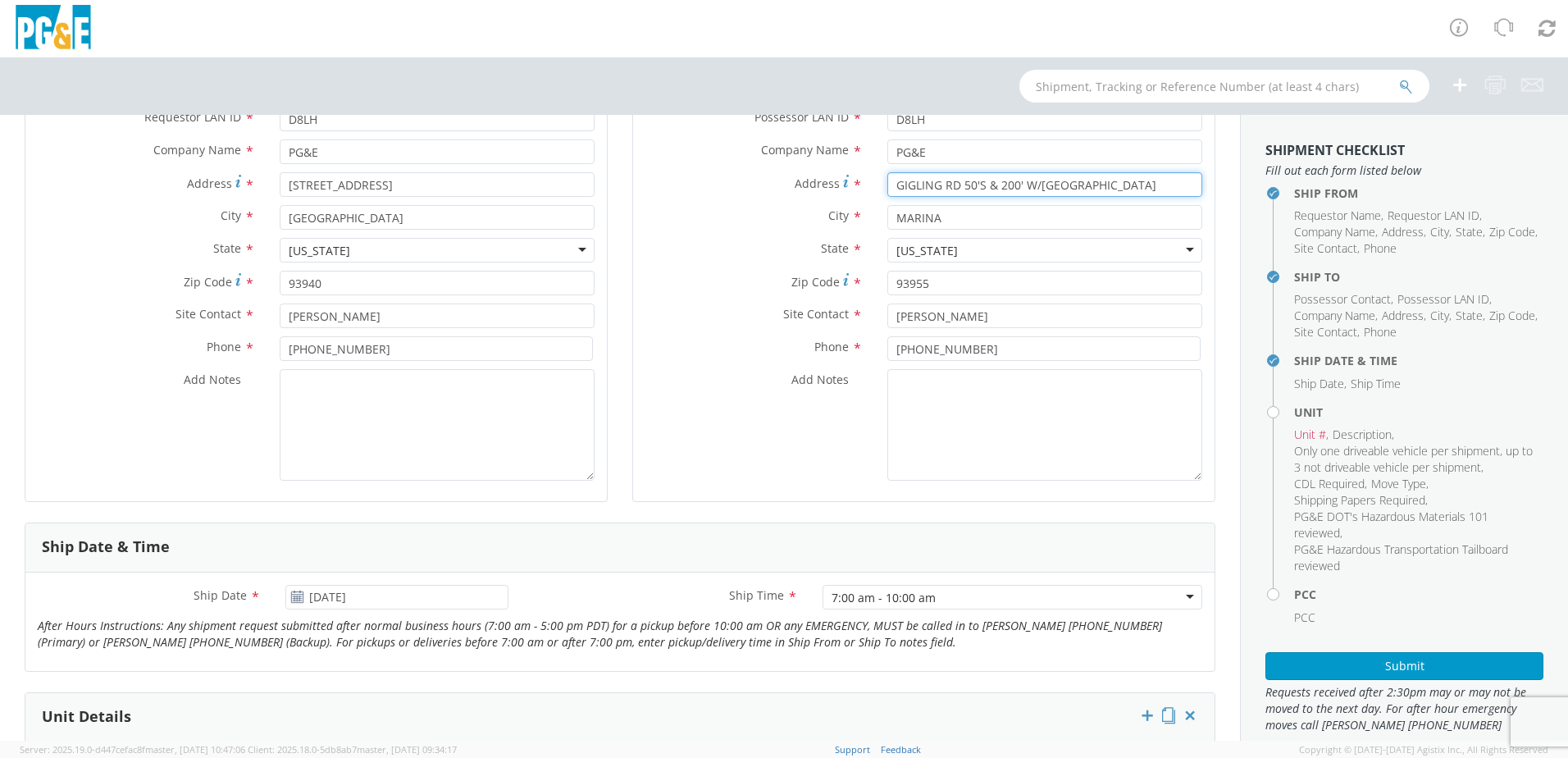
click at [1101, 183] on input "GIGLING RD 50'S & 200' W/7TH AVE" at bounding box center [1045, 184] width 315 height 25
drag, startPoint x: 1106, startPoint y: 183, endPoint x: 938, endPoint y: 187, distance: 168.0
click at [938, 187] on input "GIGLING RD 50'S & 200' W/7TH AVE" at bounding box center [1045, 184] width 315 height 25
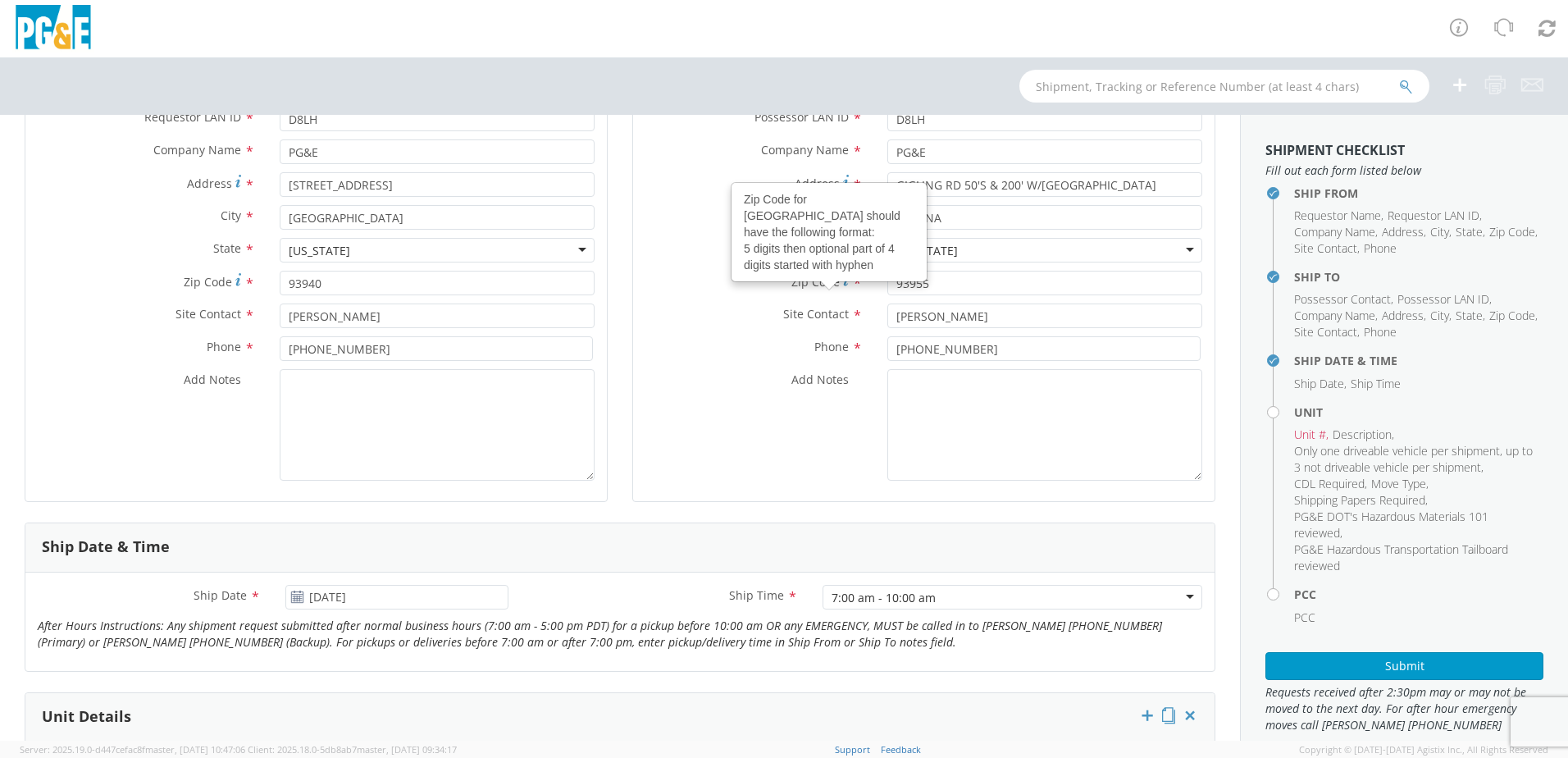
click at [654, 291] on label "Zip Code Zip Code for United States should have the following format: 5 digits …" at bounding box center [754, 282] width 242 height 22
click at [887, 291] on input "93955" at bounding box center [1045, 283] width 315 height 25
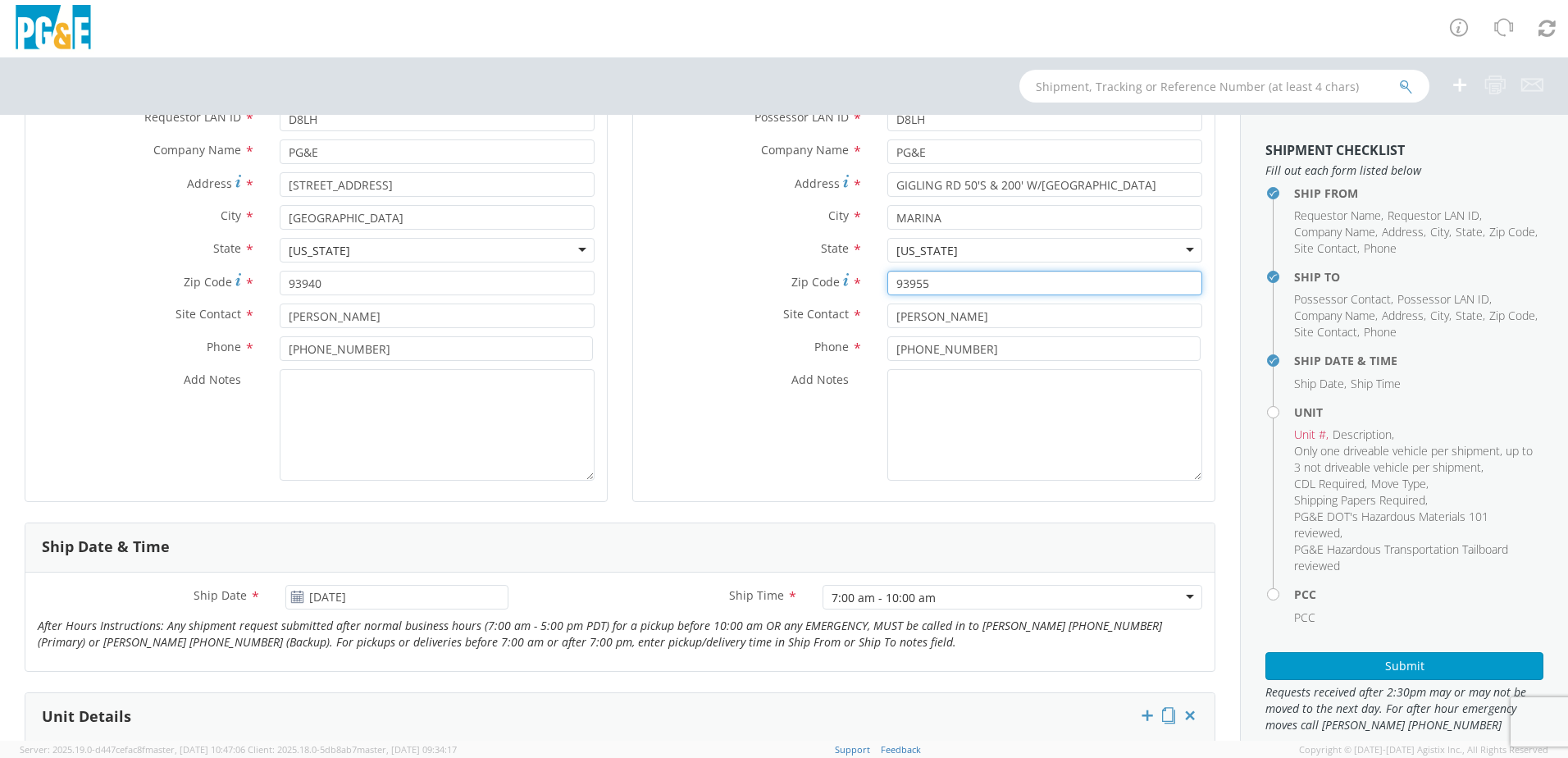
scroll to position [738, 0]
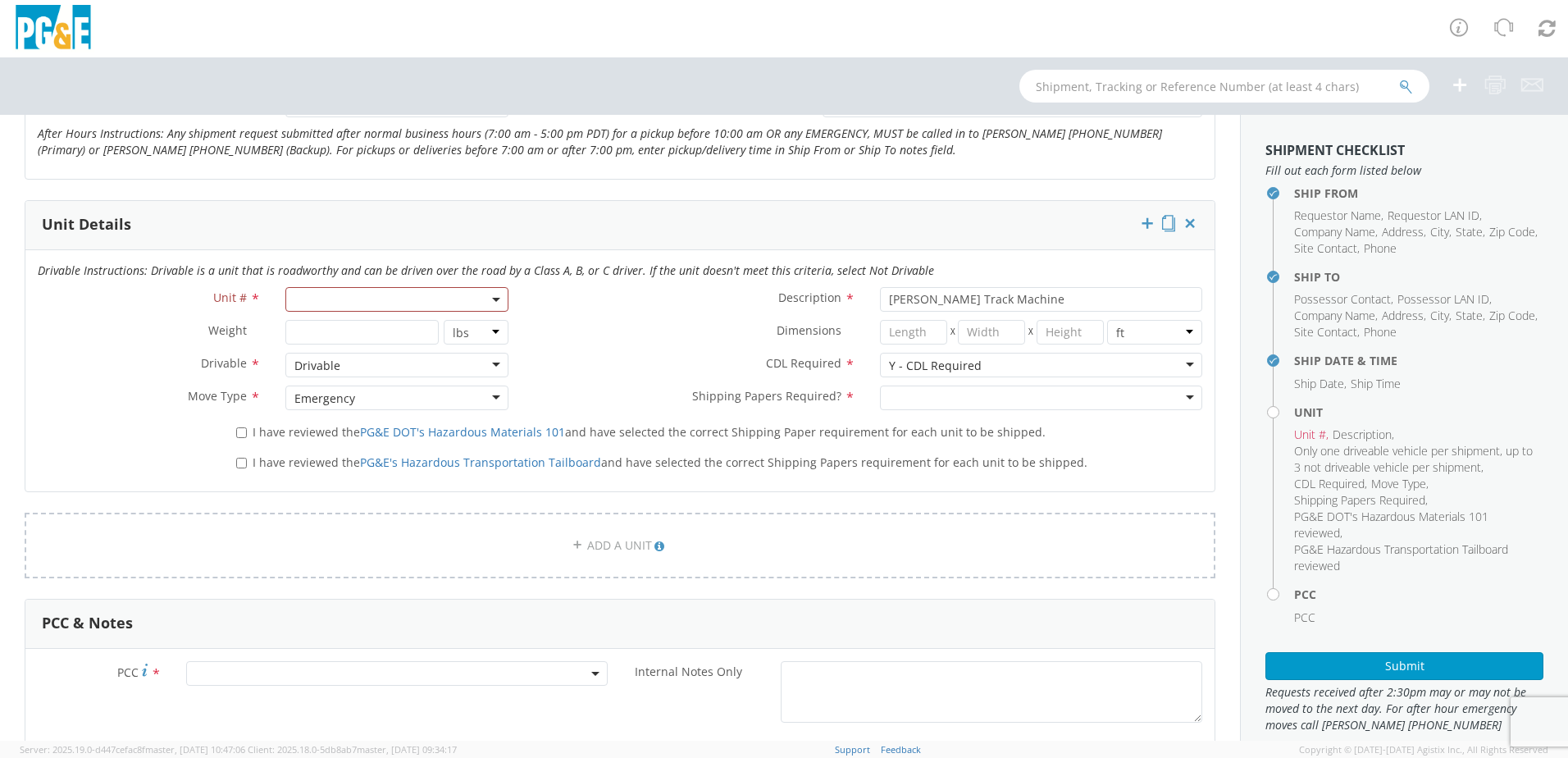
click at [933, 397] on div at bounding box center [1042, 398] width 323 height 25
click at [625, 212] on div "Unit Details" at bounding box center [620, 226] width 1189 height 49
click at [405, 299] on span at bounding box center [397, 299] width 223 height 25
click at [371, 324] on input "search" at bounding box center [396, 327] width 213 height 25
type input "1"
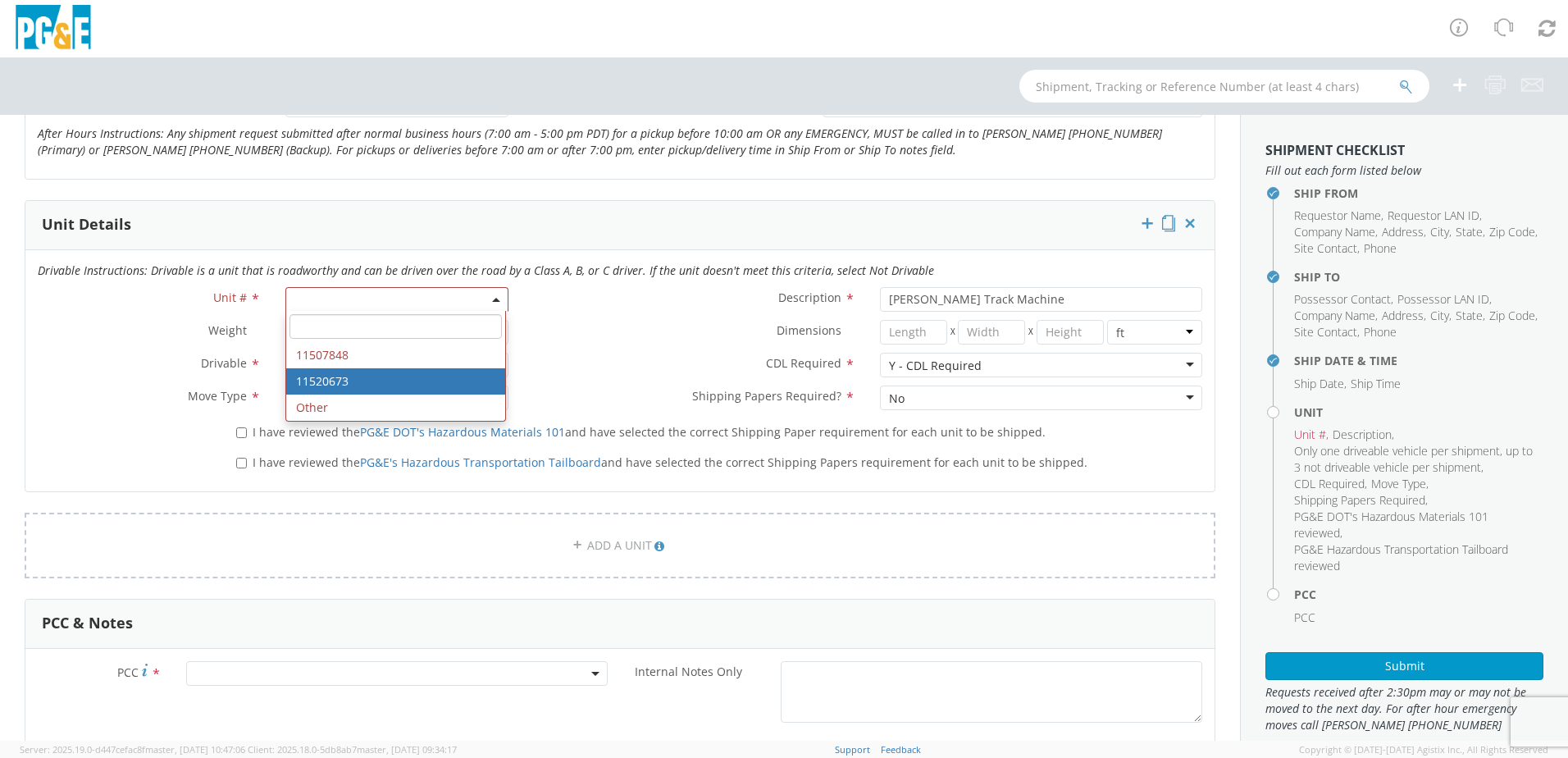
click at [74, 380] on div "Drivable * Drivable Drivable Drivable Not Drivable" at bounding box center [273, 368] width 496 height 33
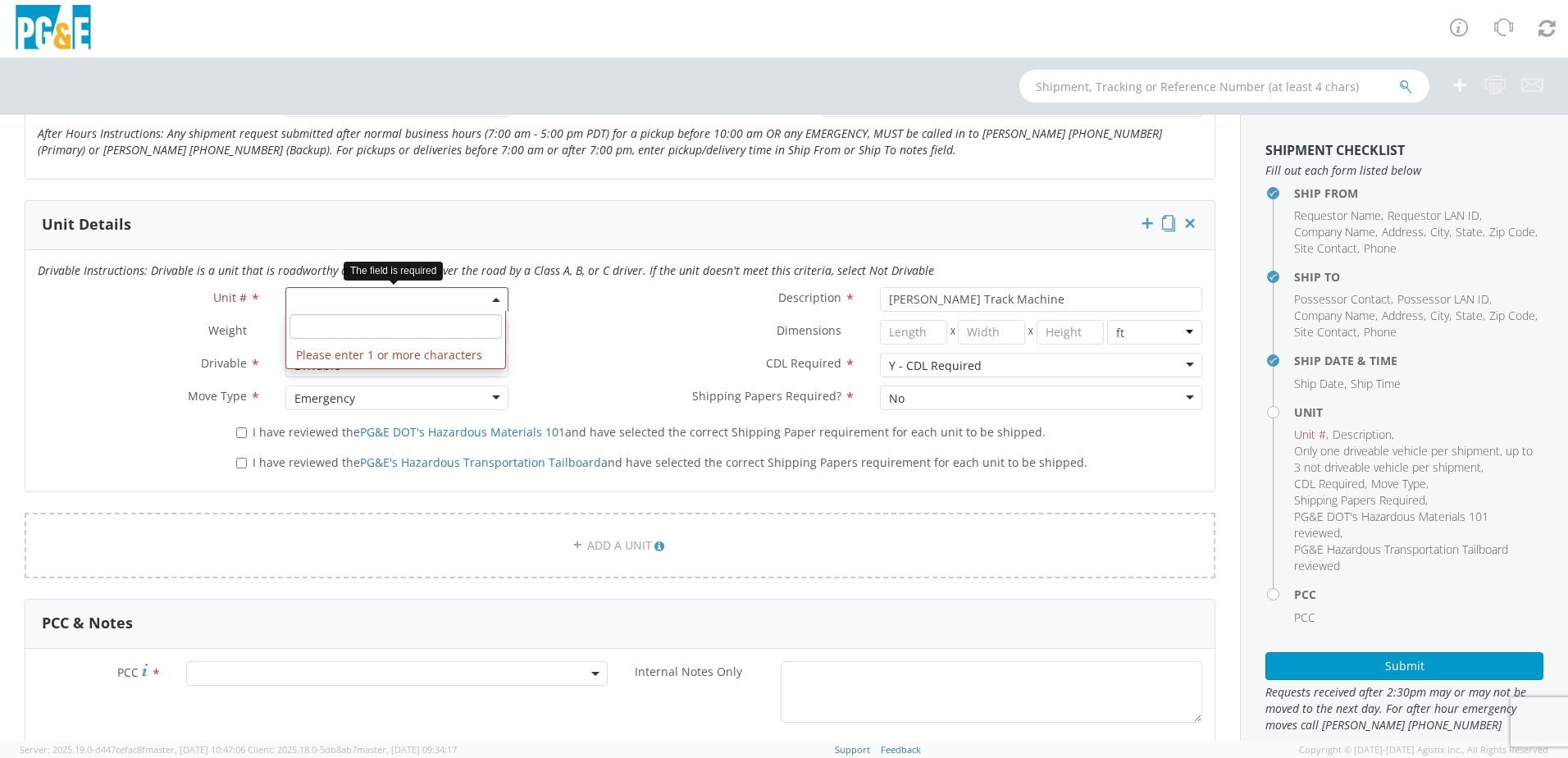
click at [346, 305] on span at bounding box center [397, 299] width 223 height 25
click at [372, 326] on input "search" at bounding box center [396, 327] width 213 height 25
type input "1"
click at [620, 342] on div "Dimensions * X X in cm ft" at bounding box center [867, 332] width 693 height 25
click at [360, 299] on span at bounding box center [397, 299] width 223 height 25
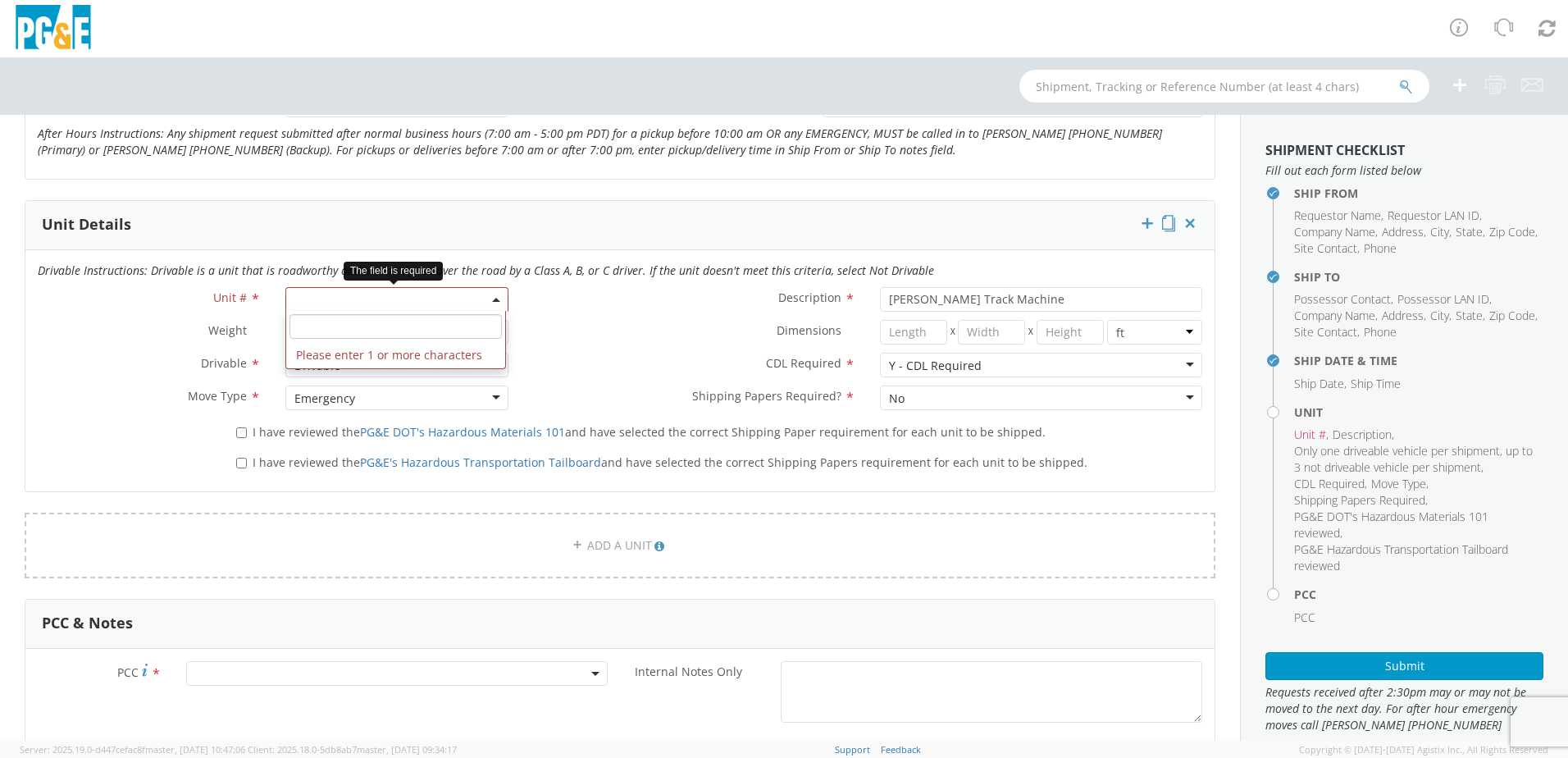
click at [331, 325] on input "search" at bounding box center [396, 327] width 213 height 25
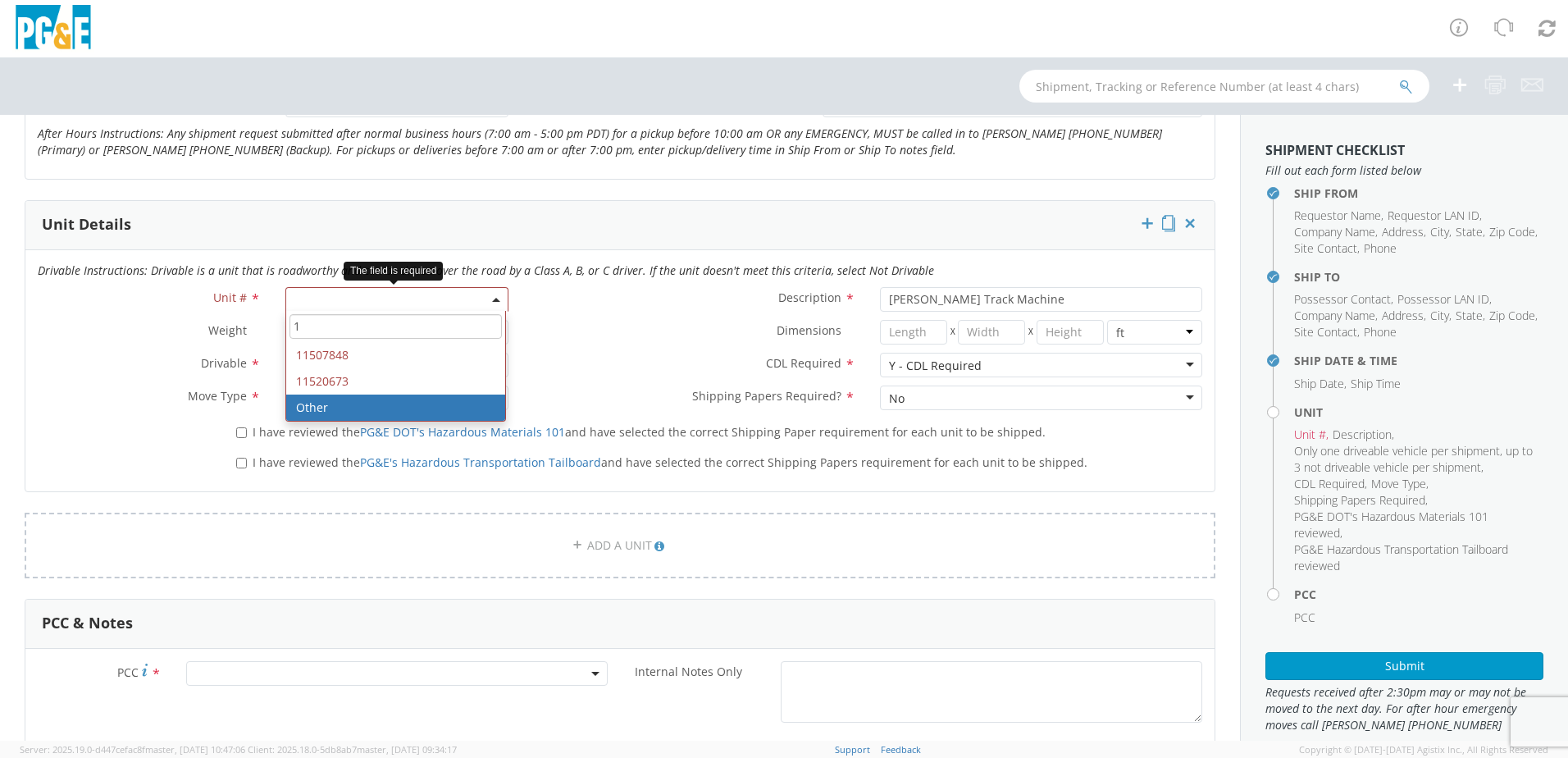
type input "1"
select select "Other"
select select "? undefined:undefined ?"
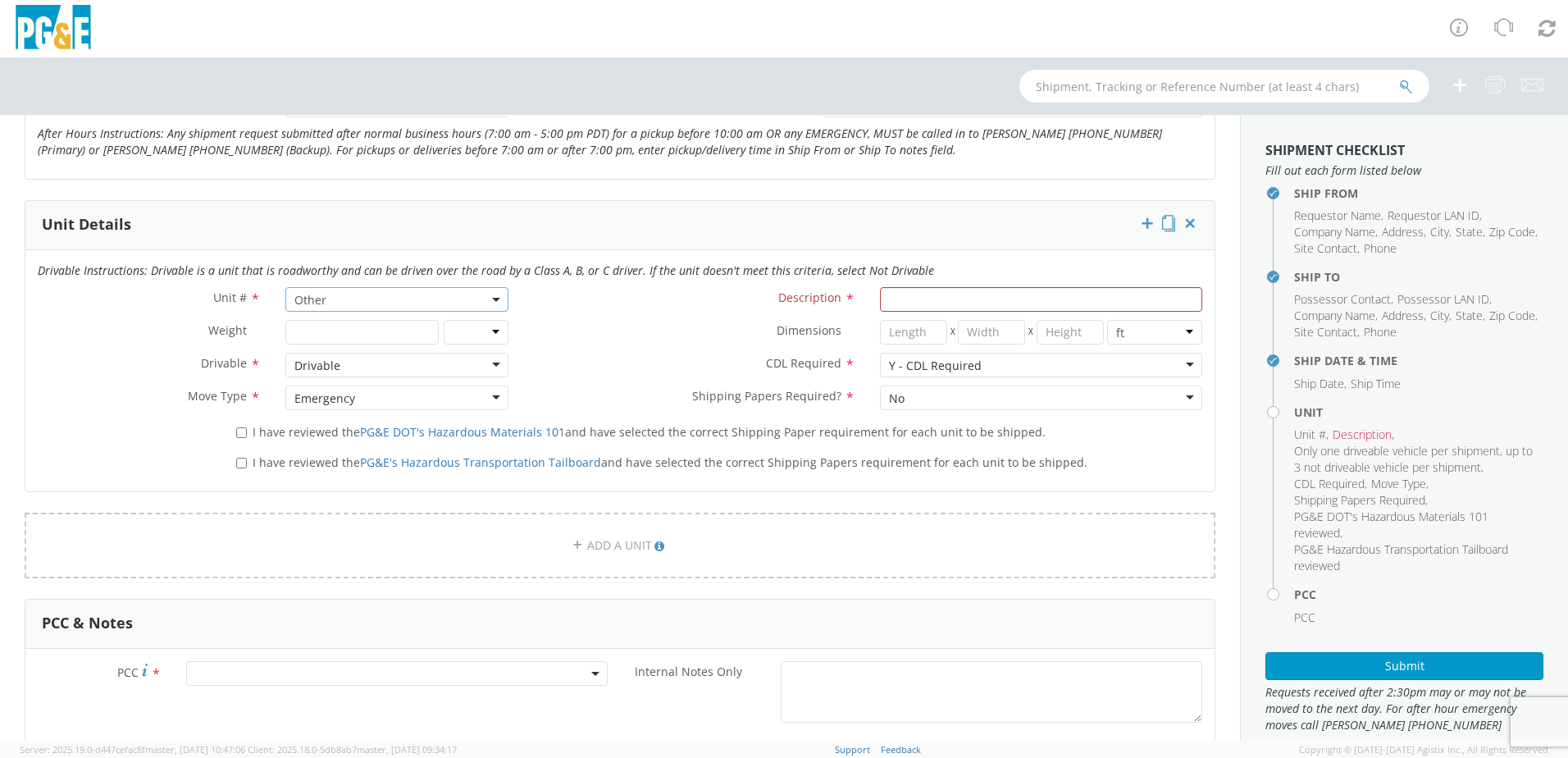
click at [494, 299] on b at bounding box center [496, 300] width 8 height 4
click at [393, 320] on input "search" at bounding box center [396, 327] width 213 height 25
type input "1"
click at [416, 295] on span "Other" at bounding box center [397, 300] width 205 height 16
click at [374, 326] on input "search" at bounding box center [396, 327] width 213 height 25
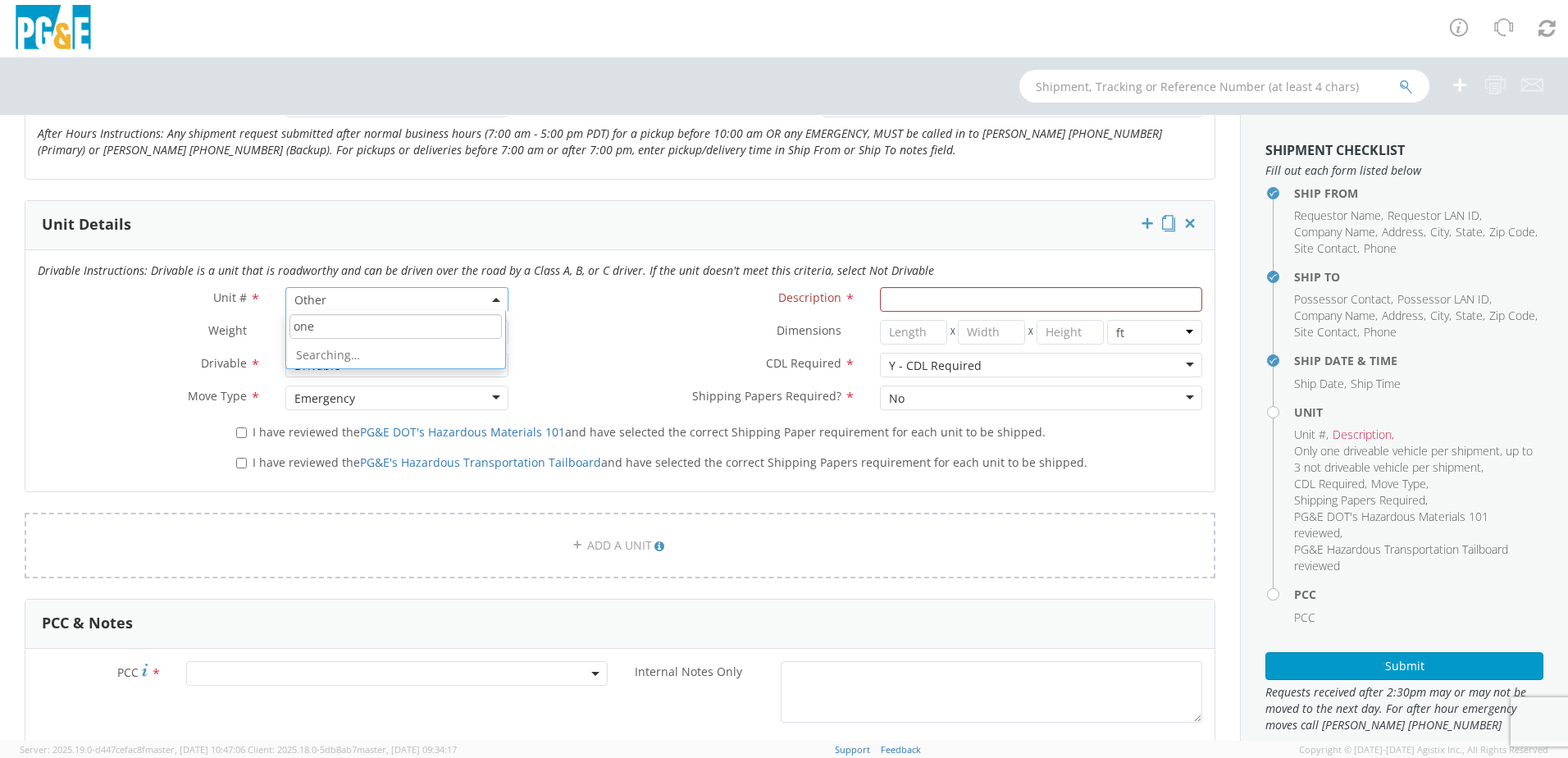
type input "one"
click at [600, 348] on div "Dimensions * X X in cm ft" at bounding box center [867, 335] width 693 height 33
click at [496, 305] on span at bounding box center [497, 299] width 3 height 25
click at [428, 329] on input "search" at bounding box center [396, 327] width 213 height 25
drag, startPoint x: 351, startPoint y: 300, endPoint x: 209, endPoint y: 286, distance: 142.7
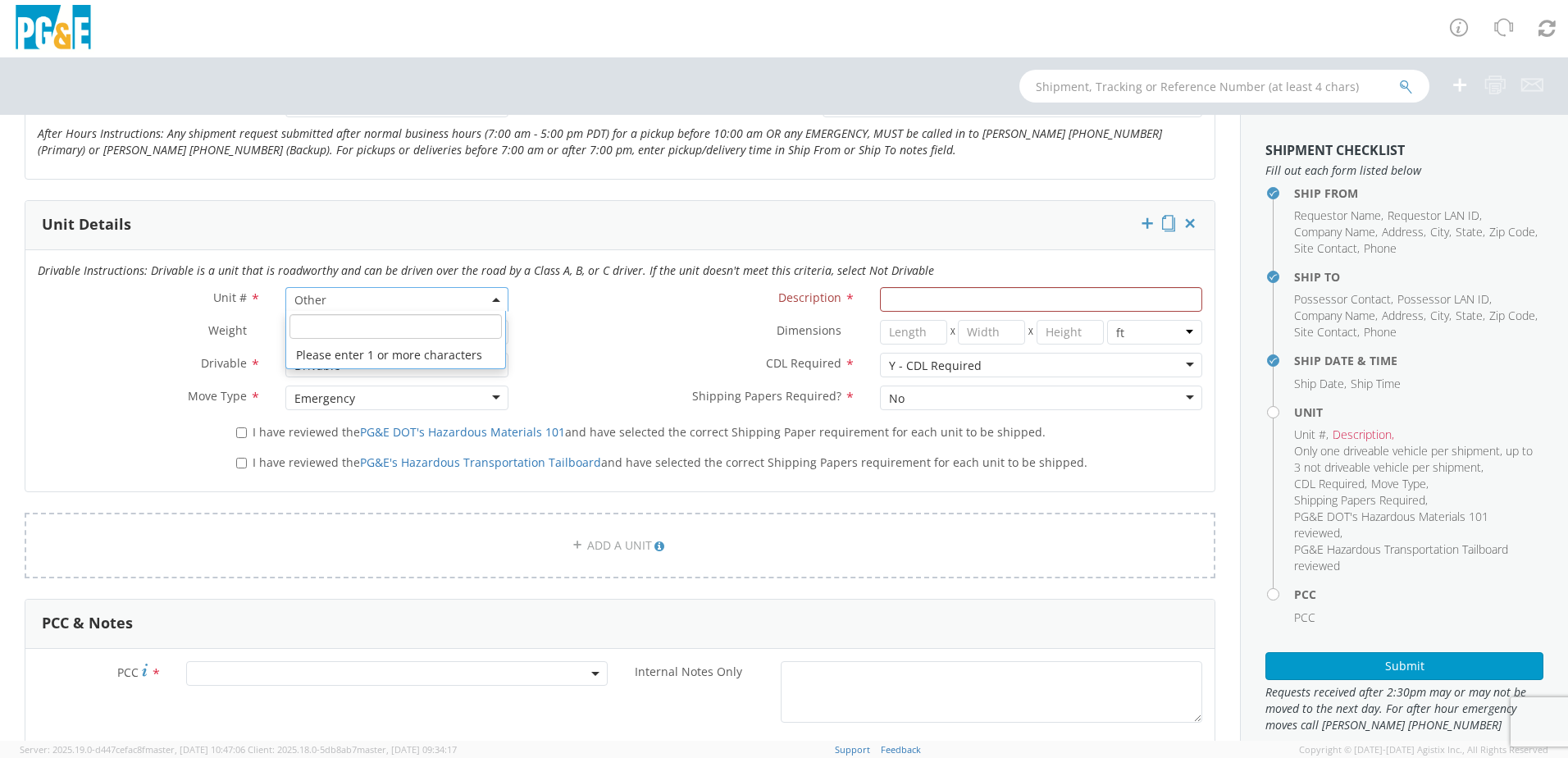
click at [209, 286] on div "Drivable Instructions: Drivable is a unit that is roadworthy and can be driven …" at bounding box center [620, 371] width 1189 height 241
click at [342, 329] on input "search" at bounding box center [396, 327] width 213 height 25
type input "one"
click at [342, 296] on span "Other" at bounding box center [397, 300] width 205 height 16
click at [338, 329] on input "search" at bounding box center [396, 327] width 213 height 25
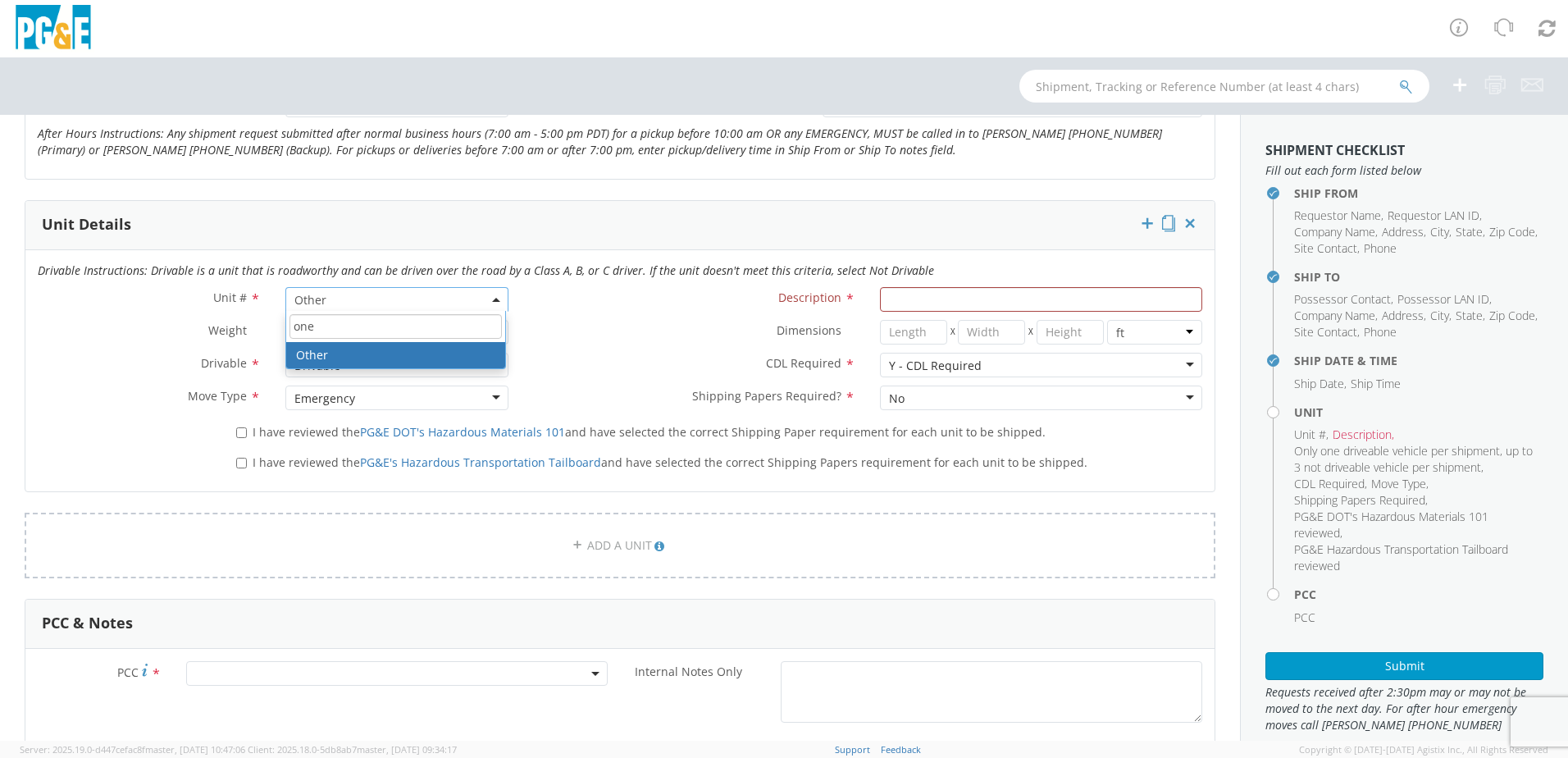
click at [333, 323] on input "one" at bounding box center [396, 327] width 213 height 25
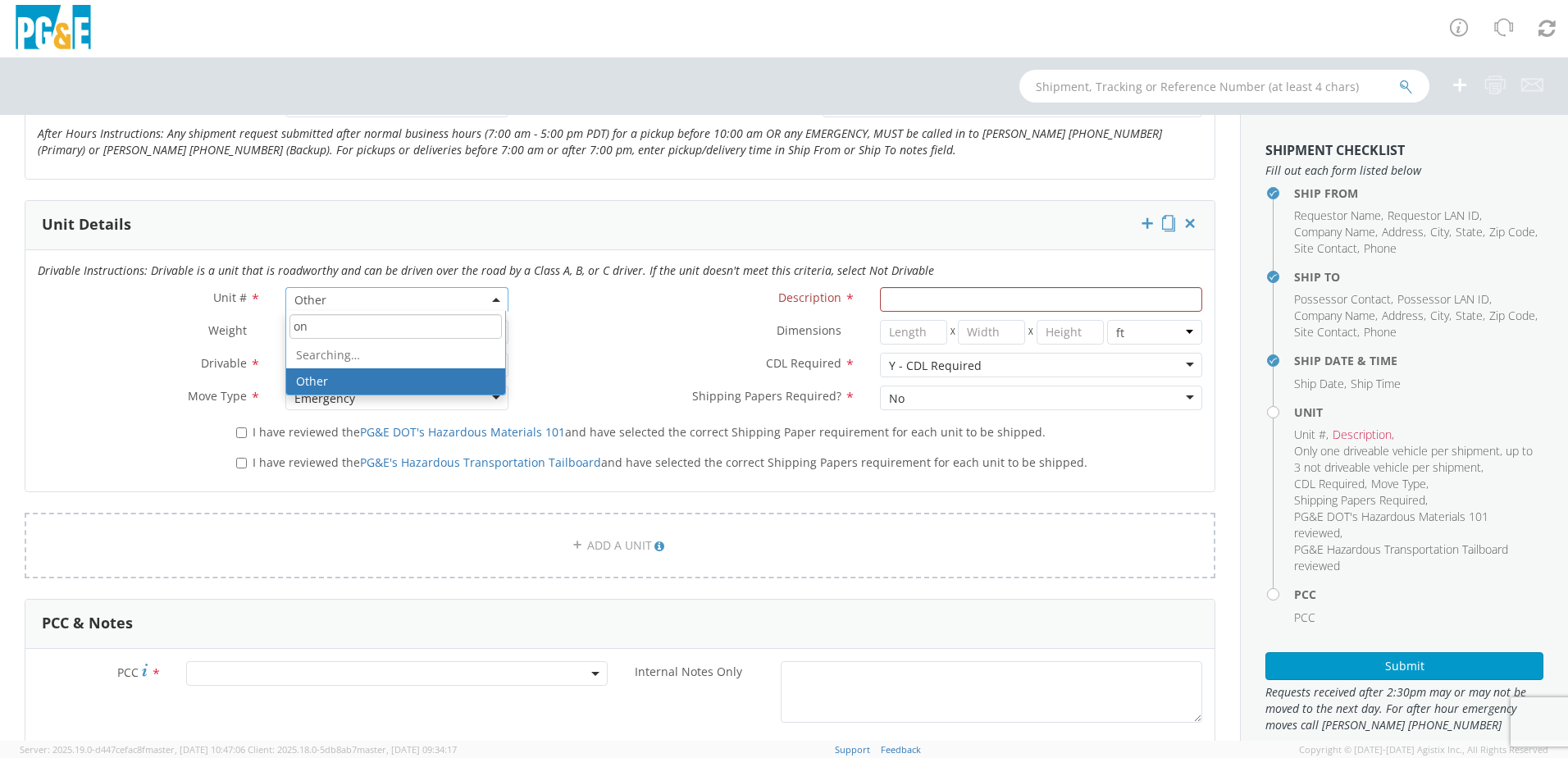
type input "o"
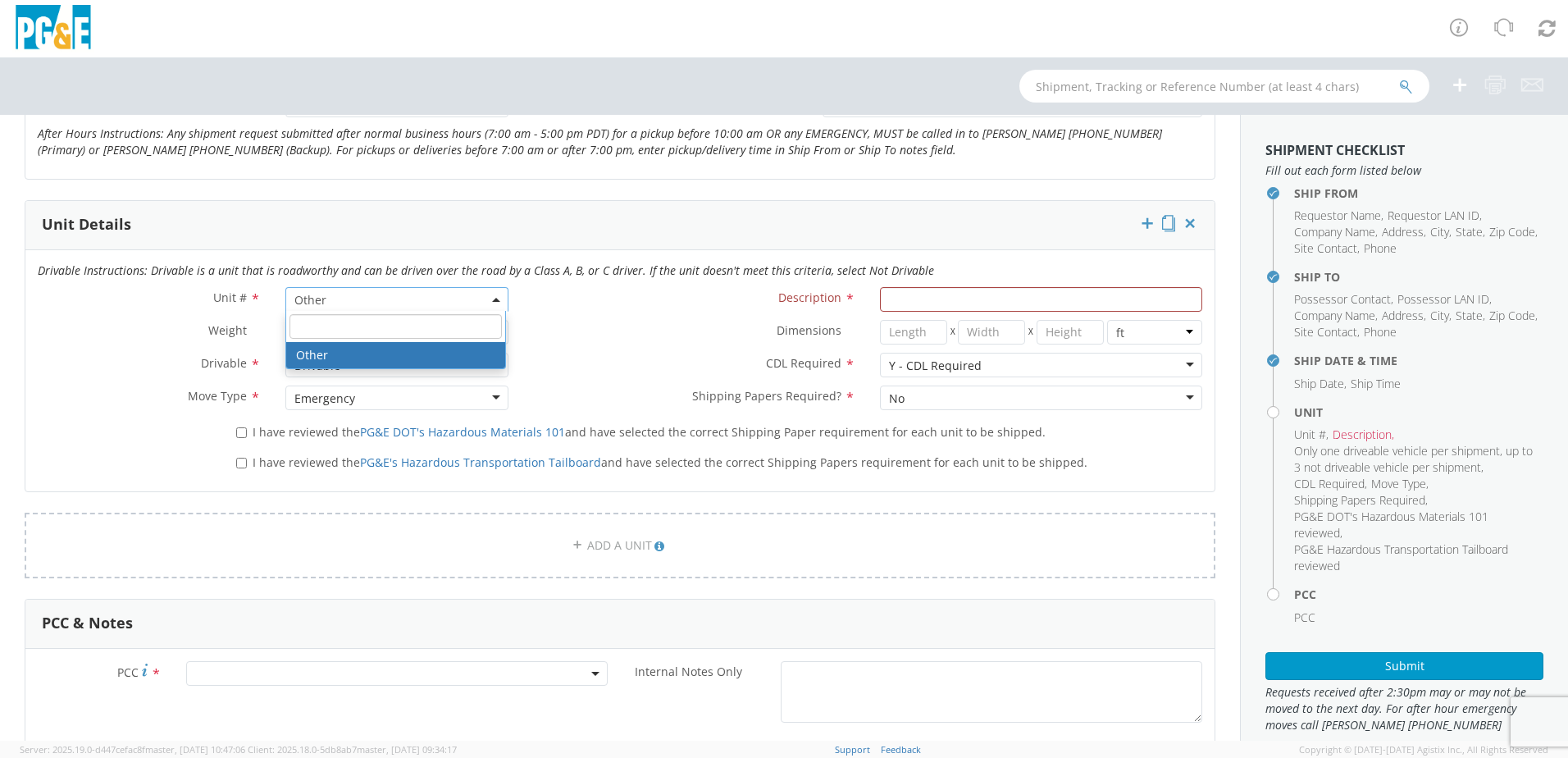
type input "1"
click at [629, 363] on label "CDL Required *" at bounding box center [693, 363] width 347 height 22
click at [495, 300] on b at bounding box center [496, 300] width 8 height 4
click at [594, 326] on label "Dimensions *" at bounding box center [693, 331] width 347 height 22
click at [1163, 359] on div "Y - CDL Required" at bounding box center [1042, 364] width 323 height 25
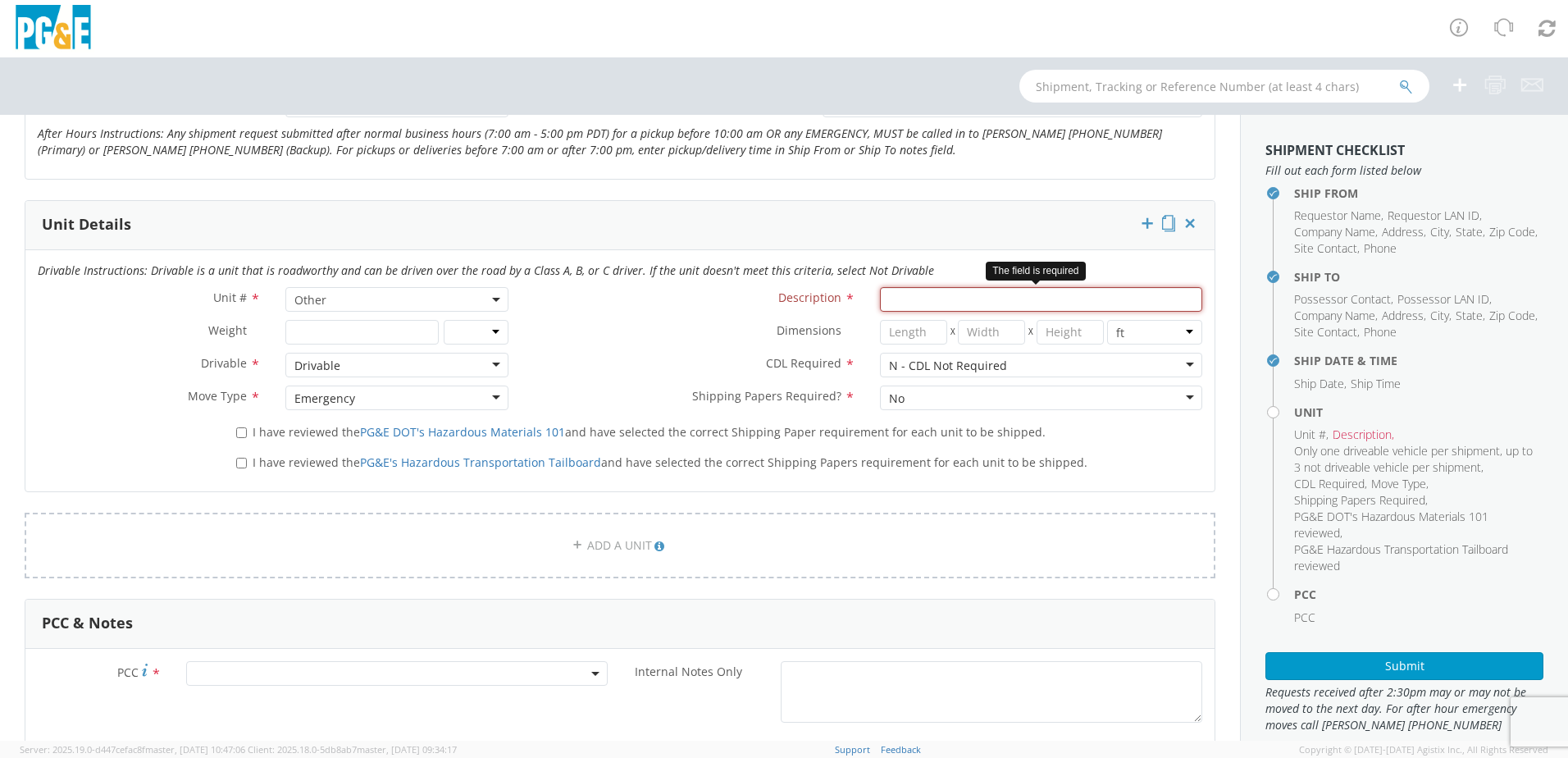
click at [1052, 300] on input "Description *" at bounding box center [1042, 299] width 323 height 25
click at [910, 300] on input "Description *" at bounding box center [1042, 299] width 323 height 25
type input "e"
type input "[PERSON_NAME] TRACK MACHINE"
click at [242, 434] on input "I have reviewed the PG&E DOT's Hazardous Materials 101 and have selected the co…" at bounding box center [241, 432] width 11 height 11
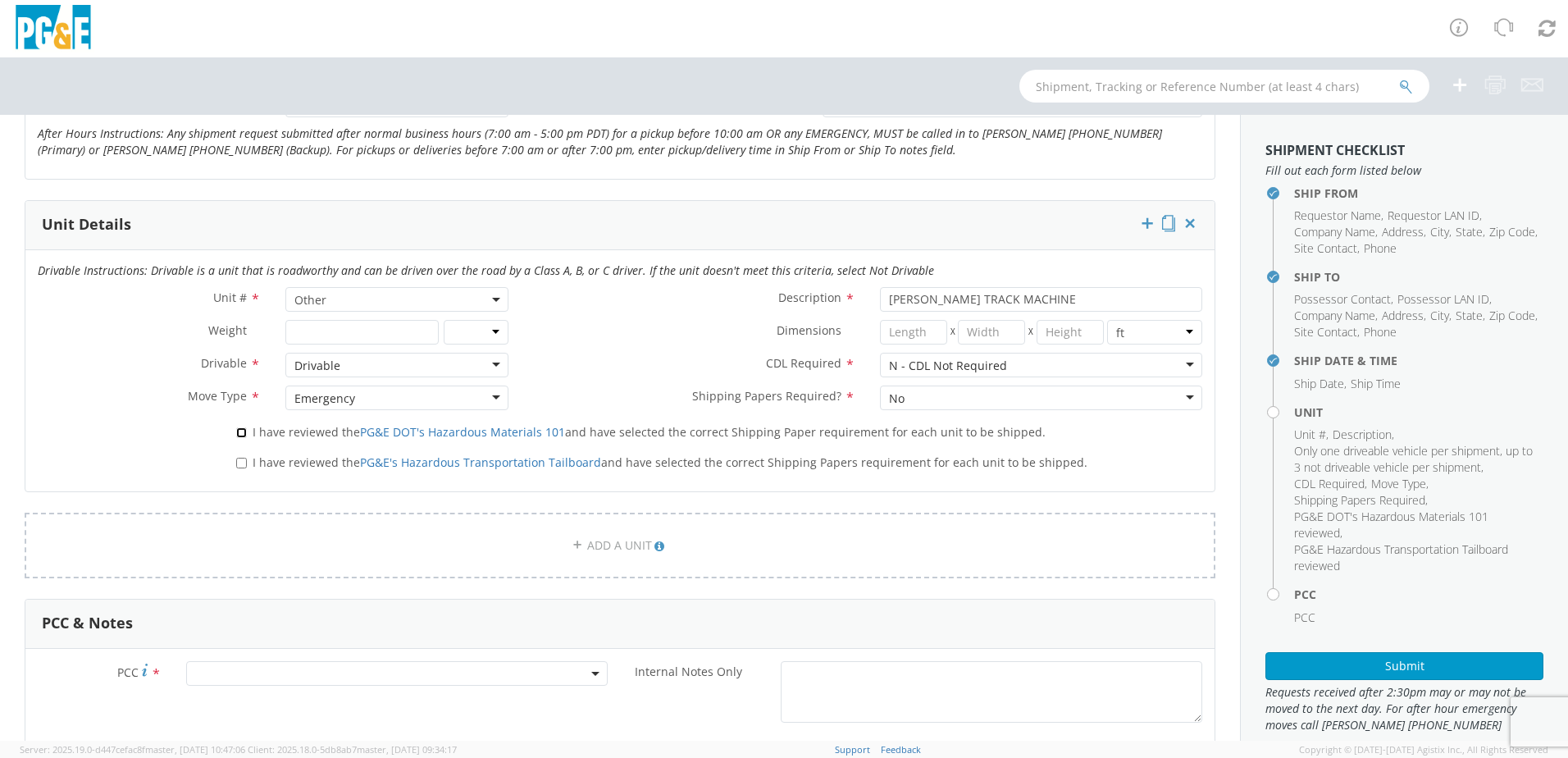
checkbox input "true"
click at [237, 462] on input "I have reviewed the PG&E's Hazardous Transportation Tailboard and have selected…" at bounding box center [241, 463] width 11 height 11
checkbox input "true"
click at [237, 676] on span at bounding box center [397, 673] width 421 height 25
click at [249, 694] on input "number" at bounding box center [394, 701] width 409 height 25
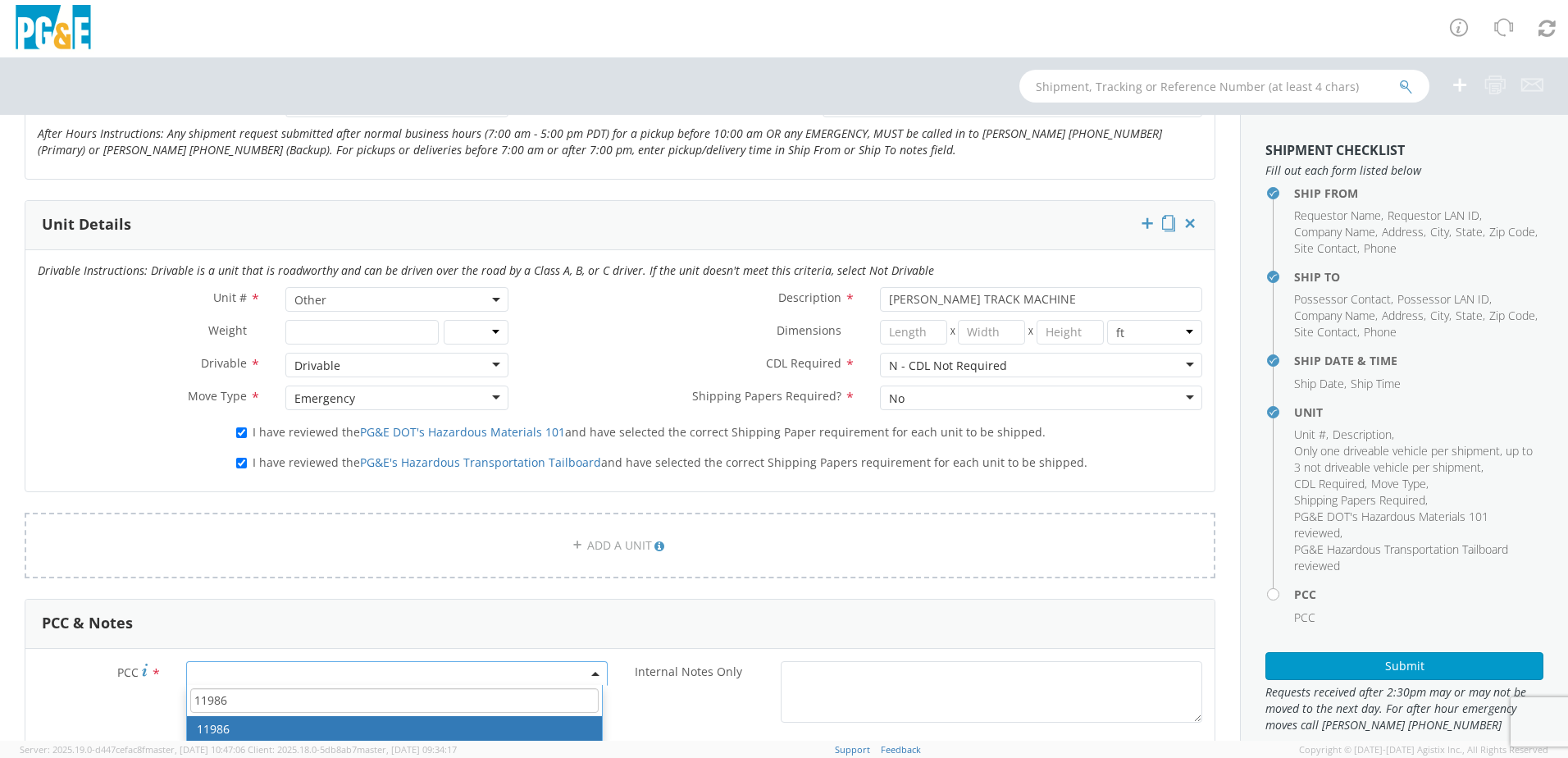
type input "11986"
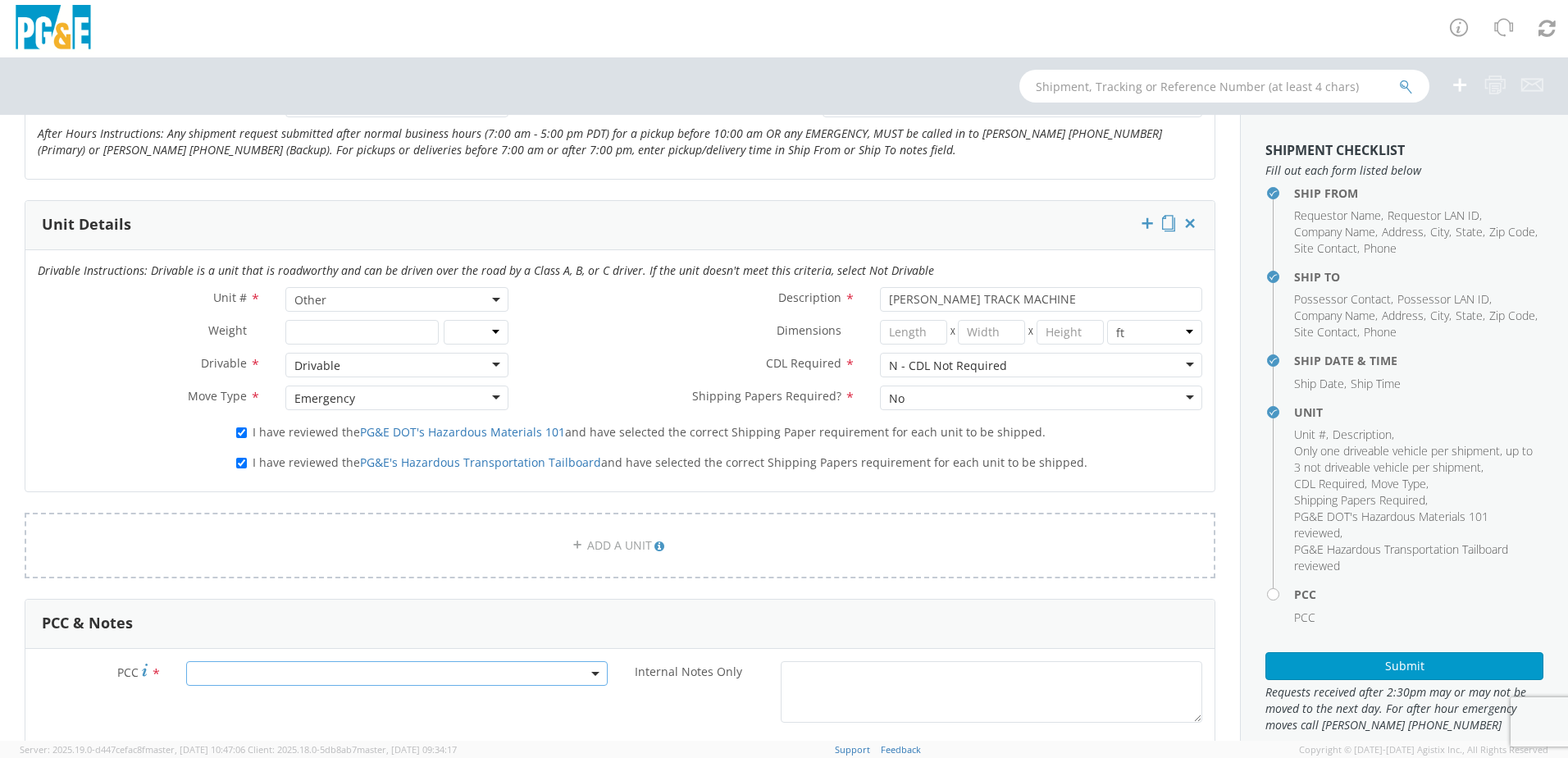
click at [305, 669] on span at bounding box center [397, 673] width 421 height 25
click at [286, 622] on input "number" at bounding box center [394, 619] width 409 height 25
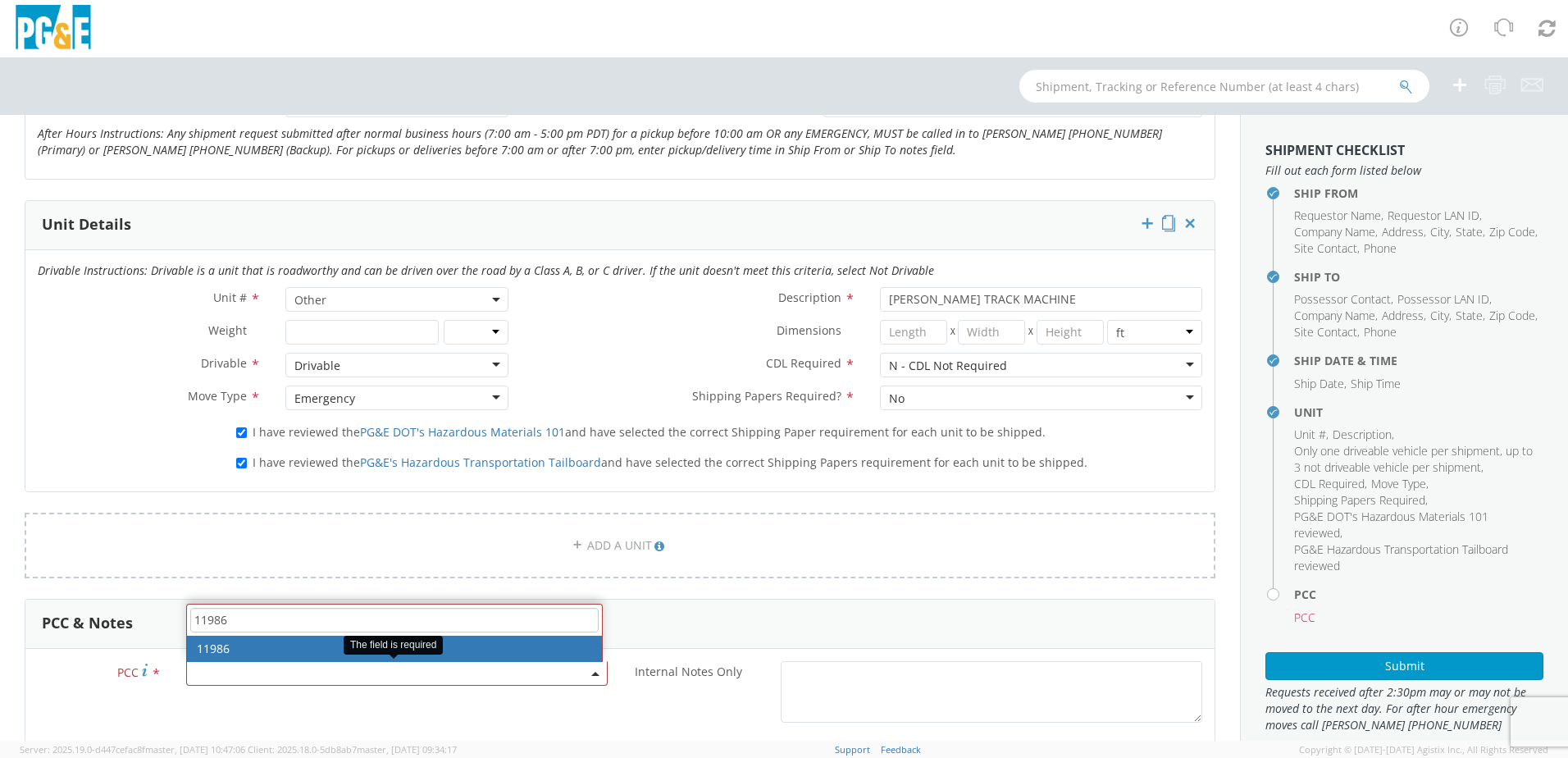
type input "11986"
select select "11986"
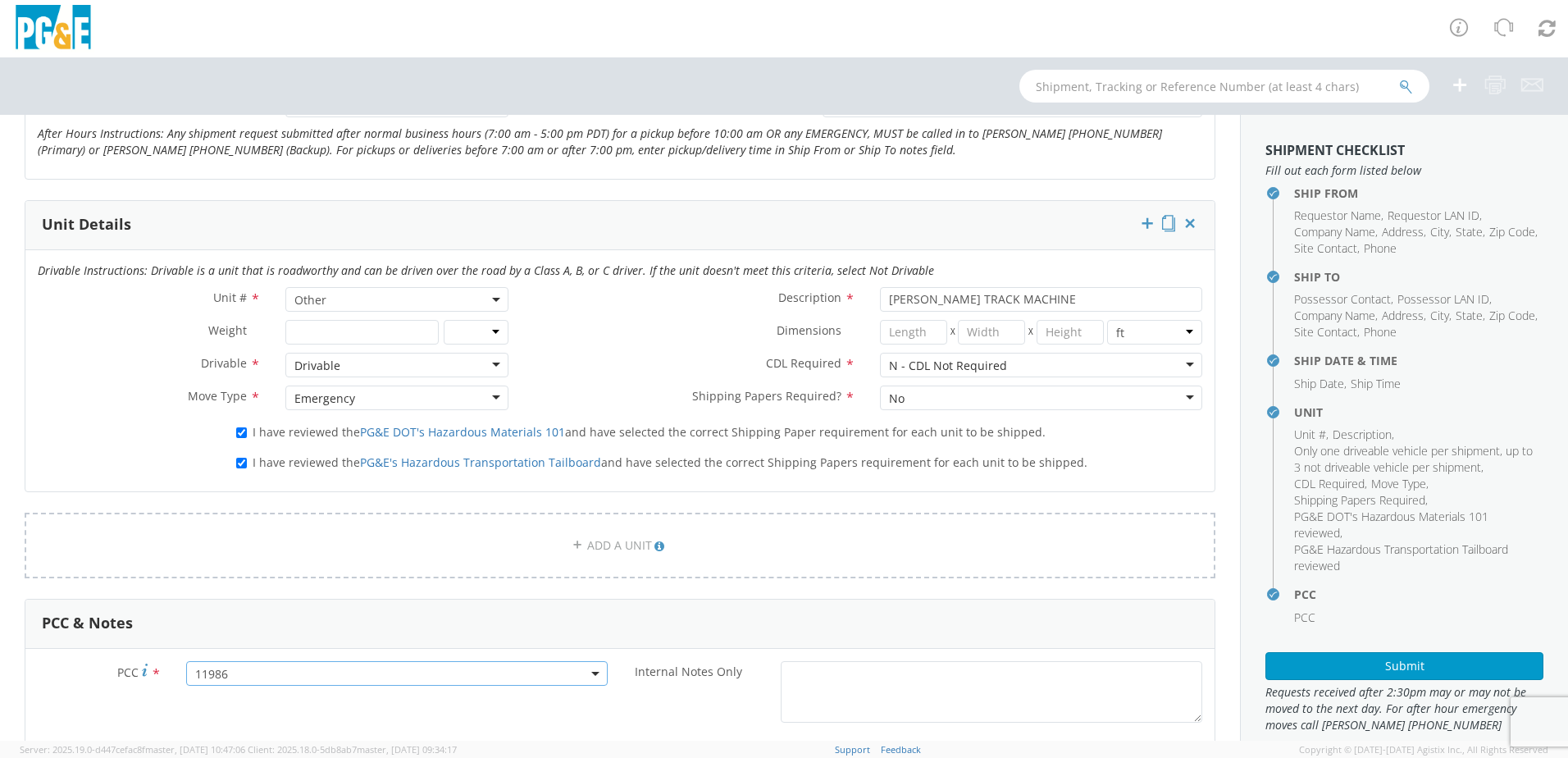
click at [98, 401] on label "Move Type *" at bounding box center [149, 397] width 247 height 22
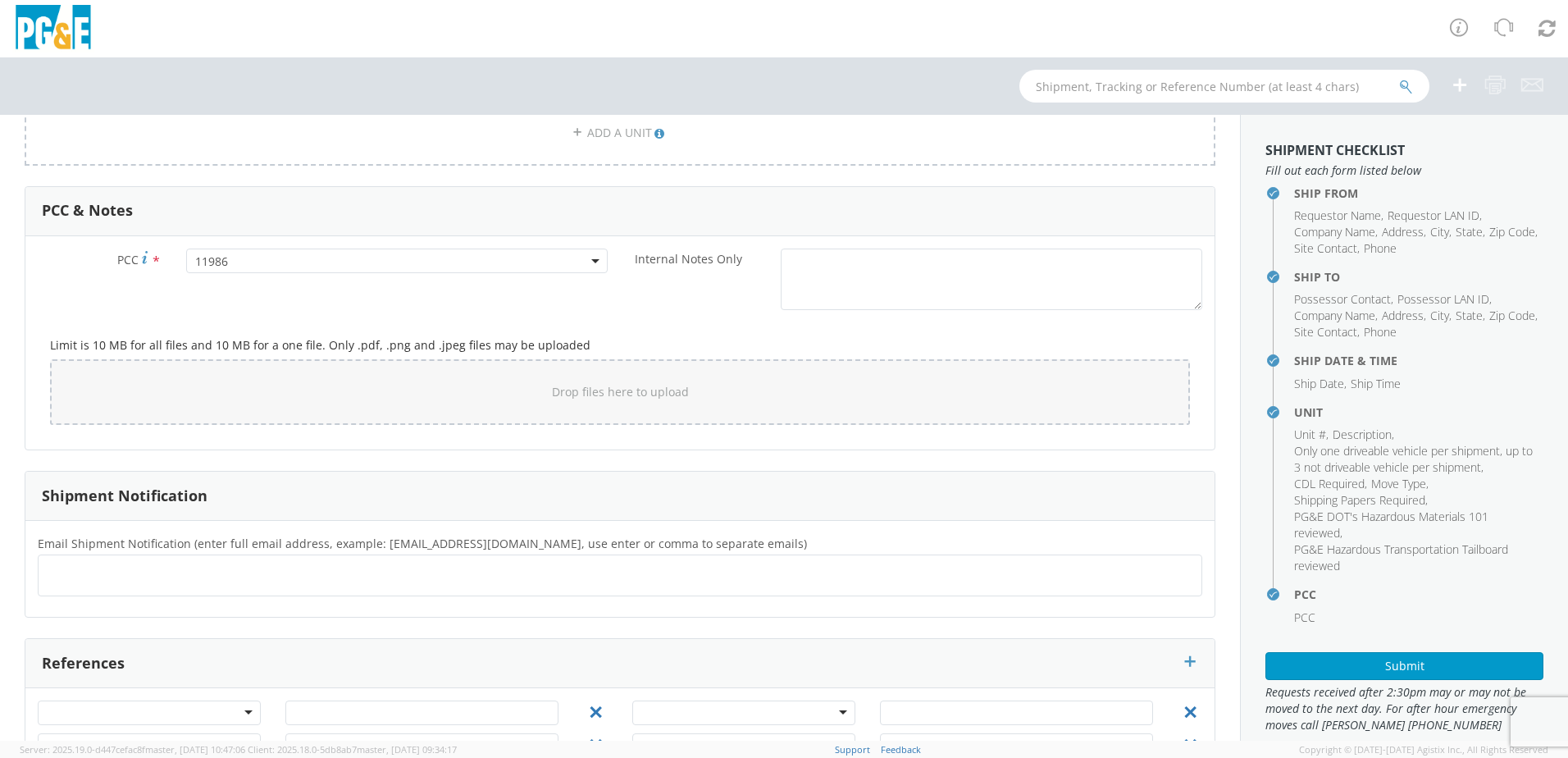
scroll to position [1210, 0]
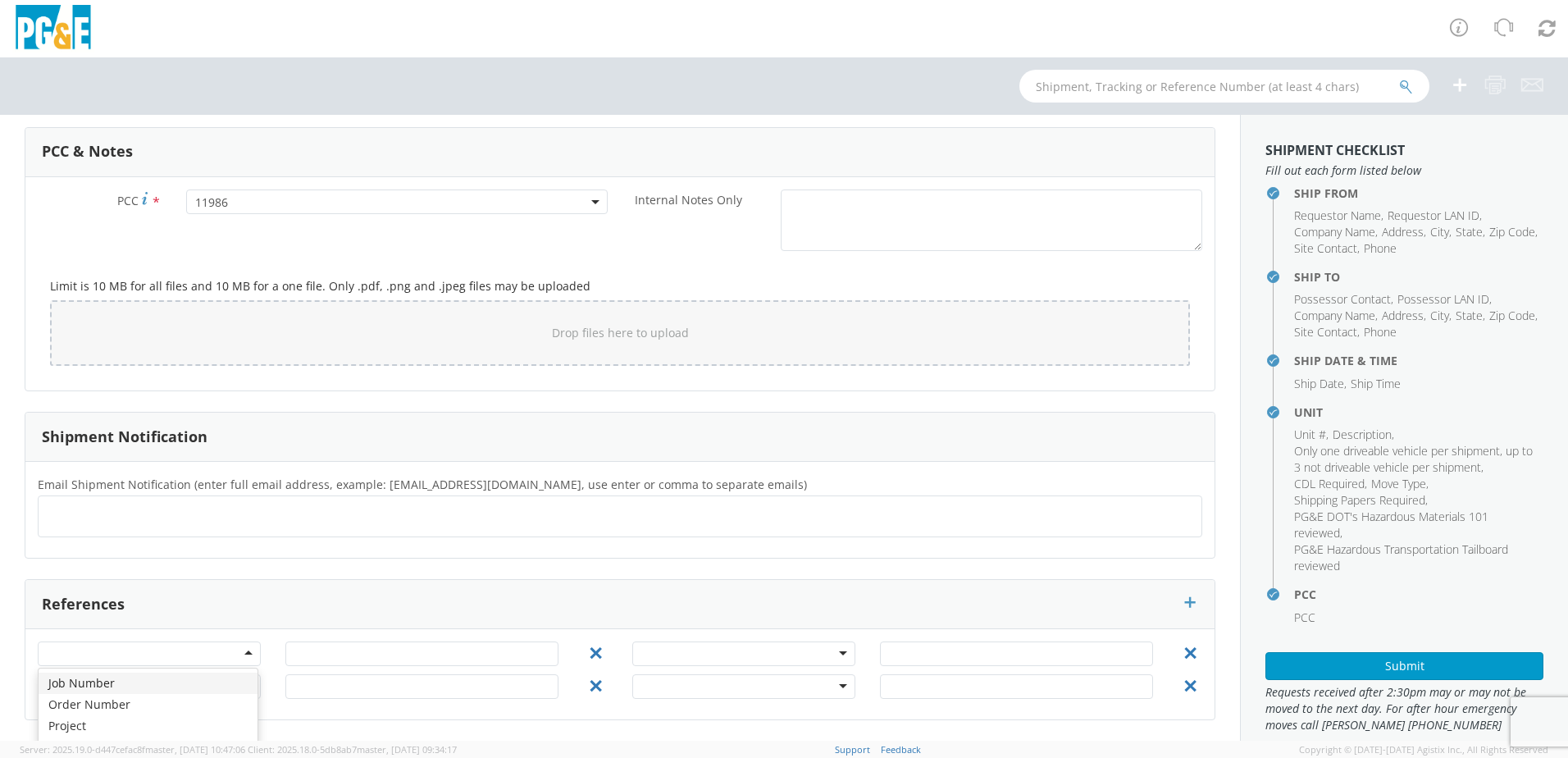
click at [164, 656] on div at bounding box center [148, 653] width 223 height 25
click at [384, 665] on input "text" at bounding box center [422, 653] width 273 height 25
click at [403, 650] on input "text" at bounding box center [422, 653] width 273 height 25
type input "35643851"
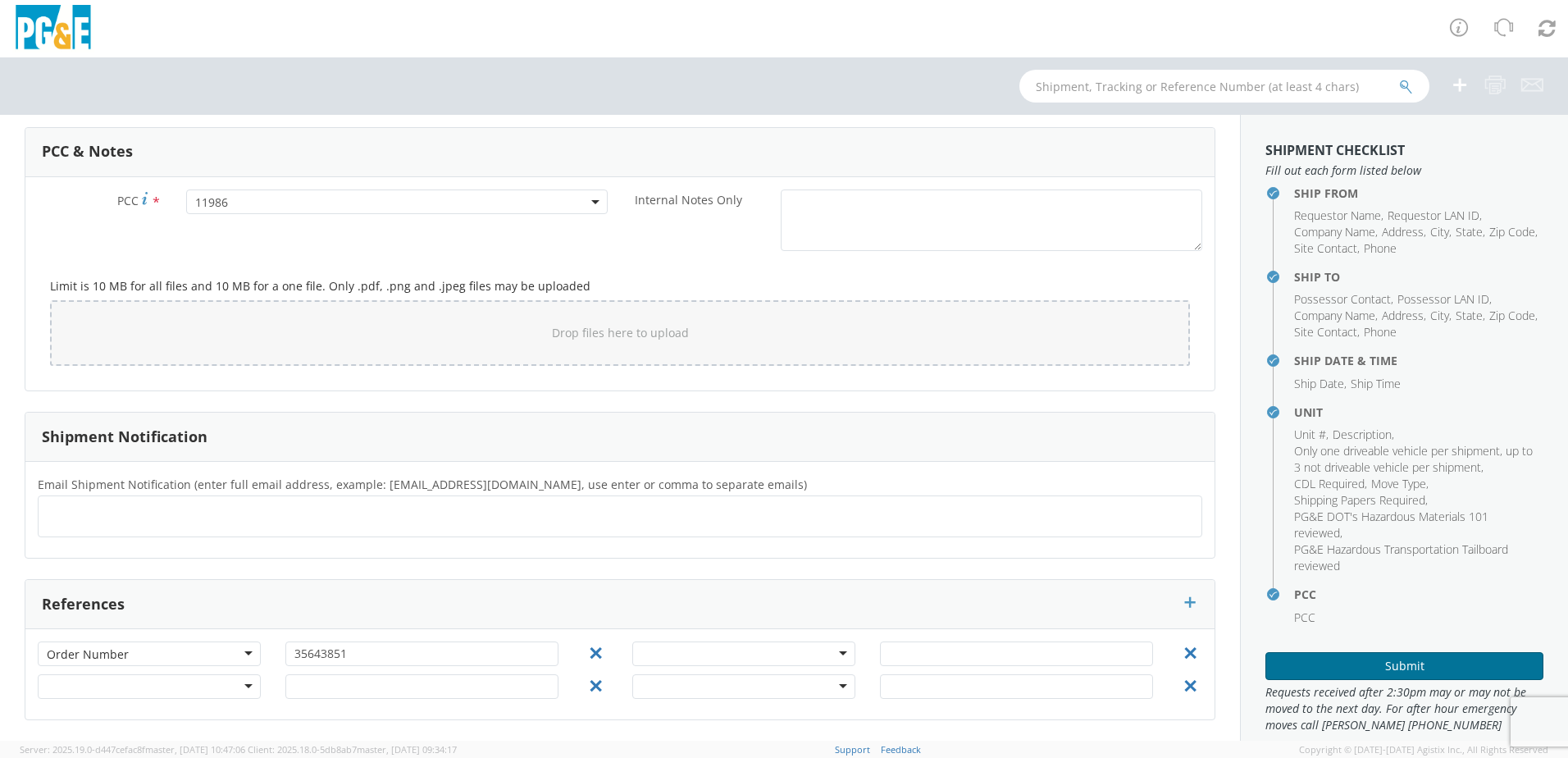
click at [1418, 662] on button "Submit" at bounding box center [1404, 666] width 278 height 28
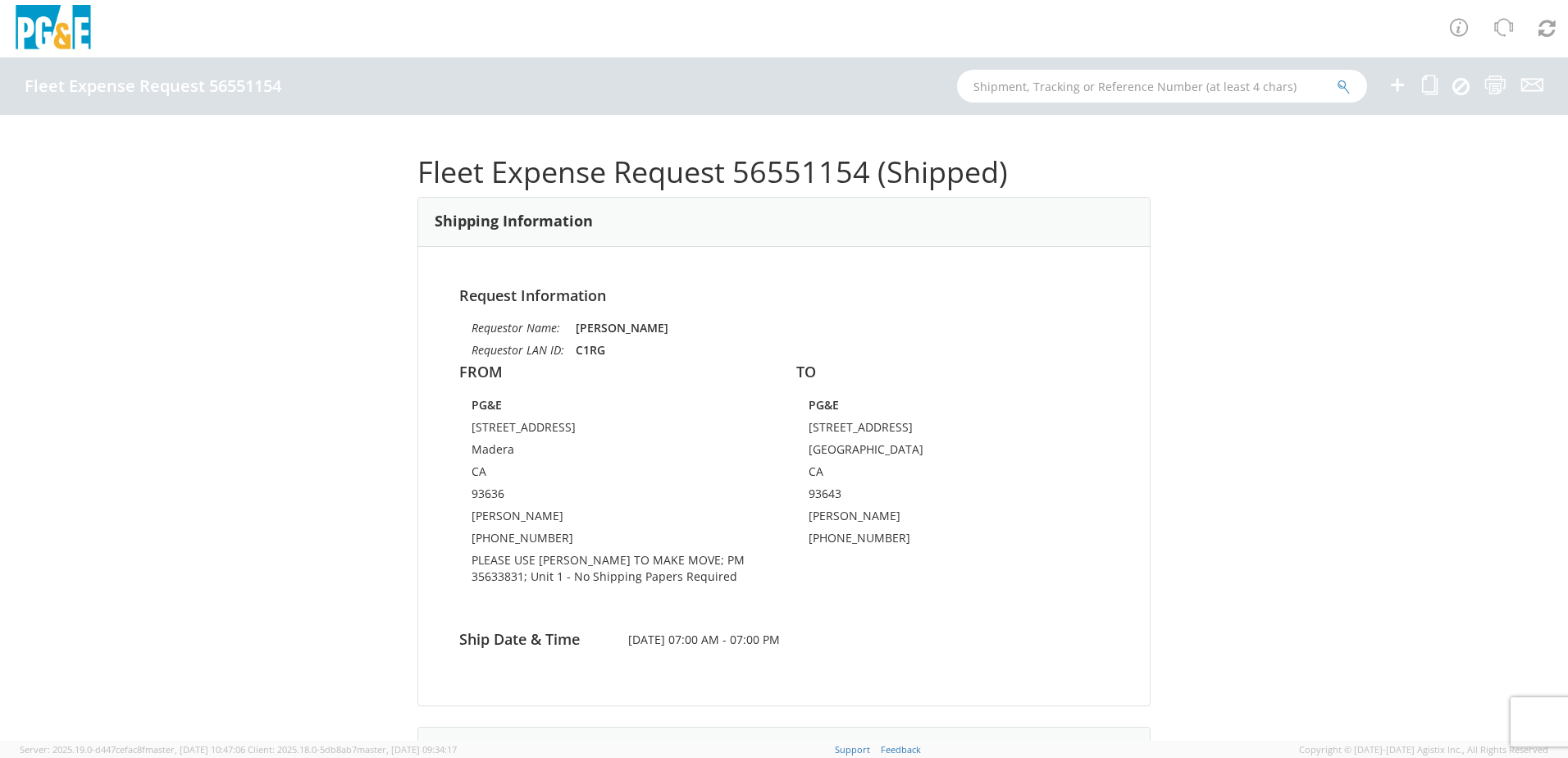
click at [1403, 86] on icon at bounding box center [1398, 84] width 20 height 21
